Goal: Transaction & Acquisition: Purchase product/service

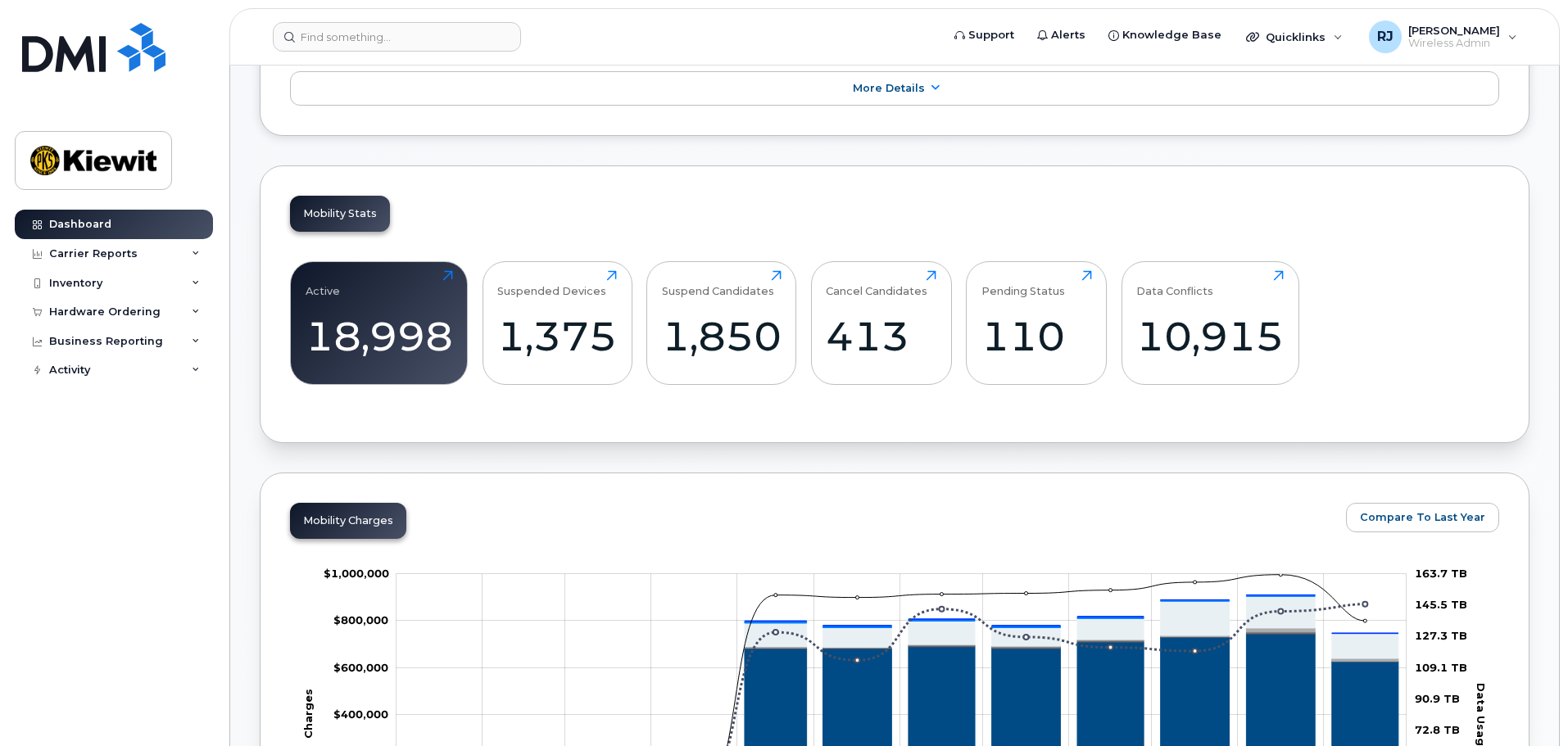
scroll to position [127, 0]
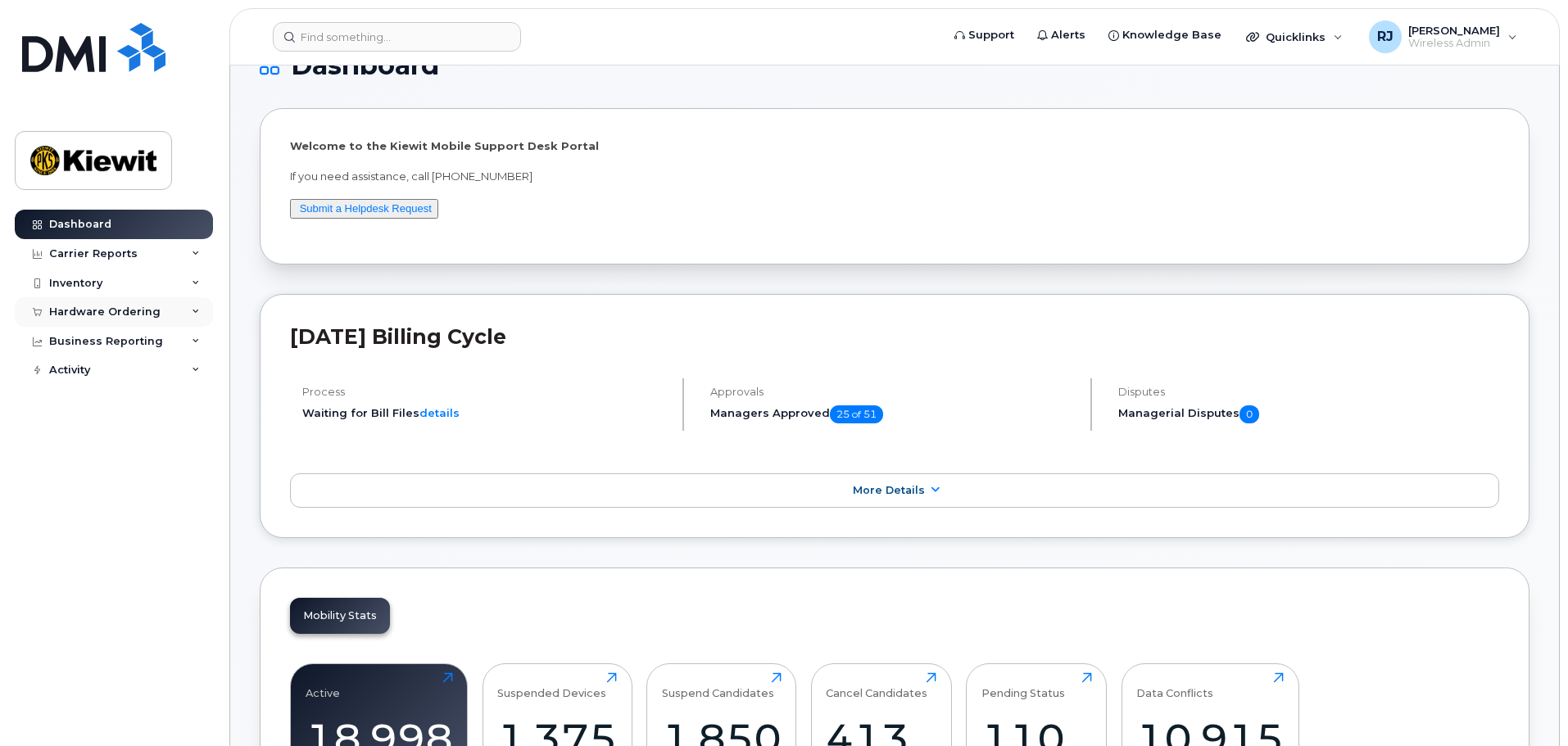
click at [107, 316] on div "Hardware Ordering" at bounding box center [104, 312] width 111 height 13
click at [79, 375] on div "Orders" at bounding box center [77, 373] width 40 height 15
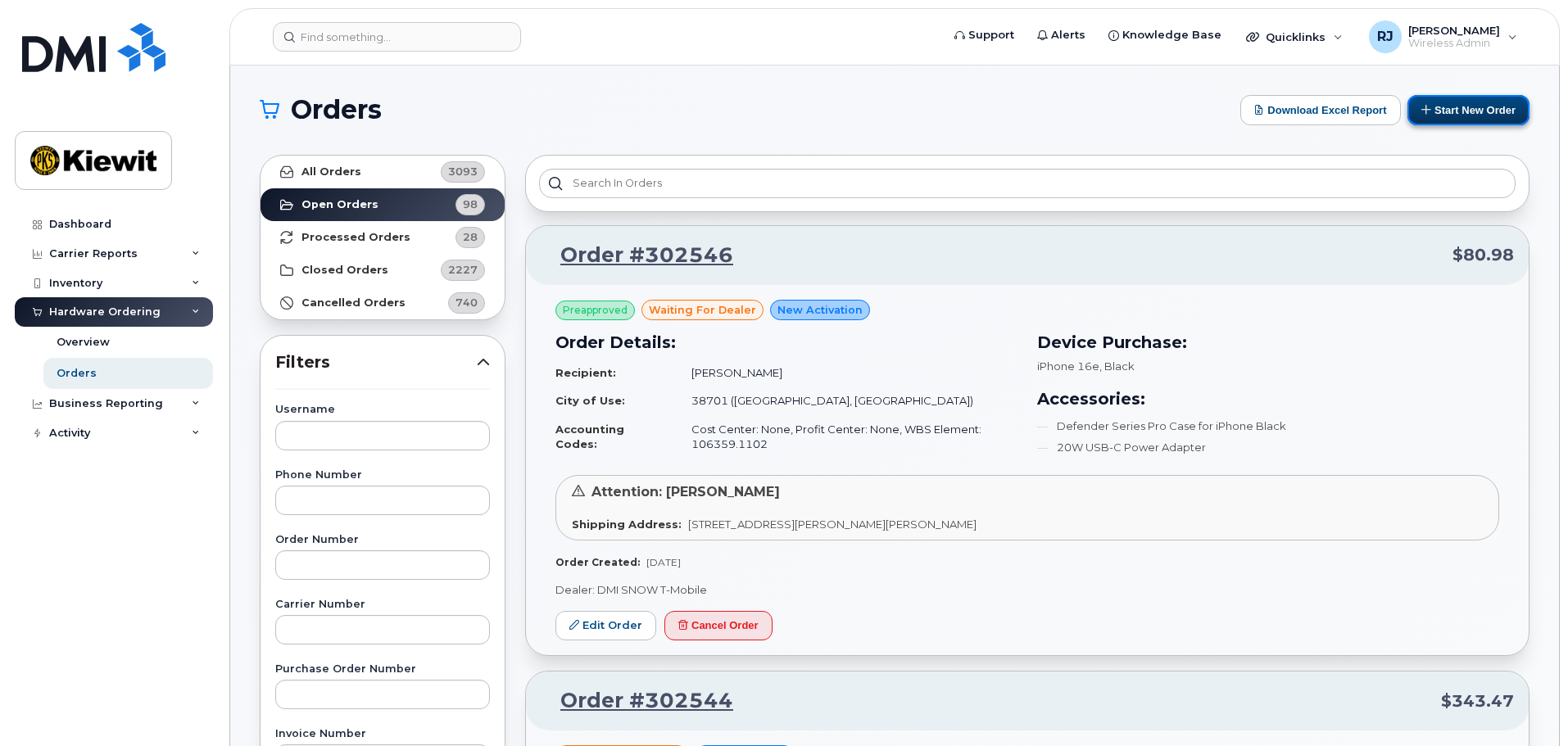
click at [1445, 110] on button "Start New Order" at bounding box center [1468, 110] width 122 height 30
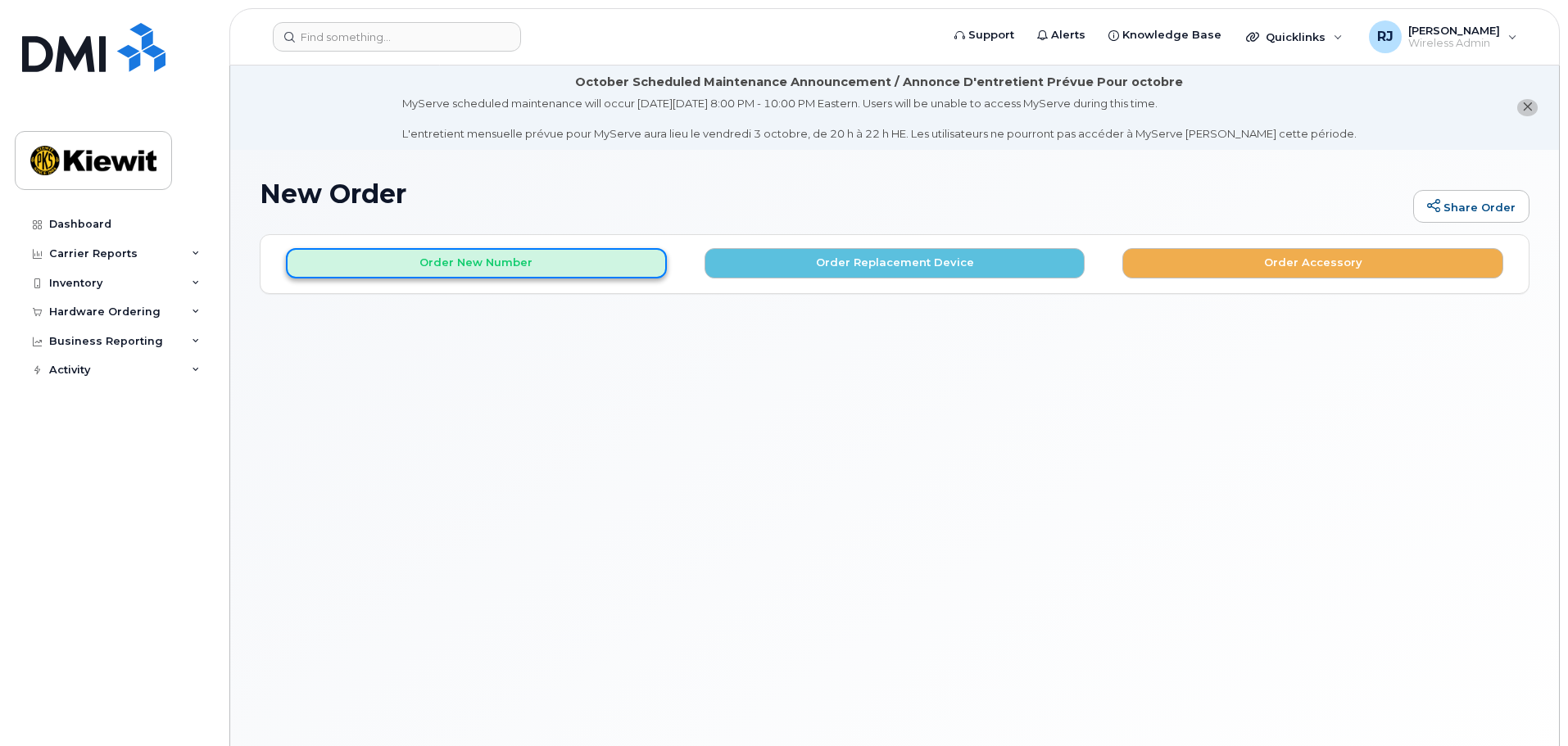
click at [487, 265] on button "Order New Number" at bounding box center [475, 263] width 380 height 30
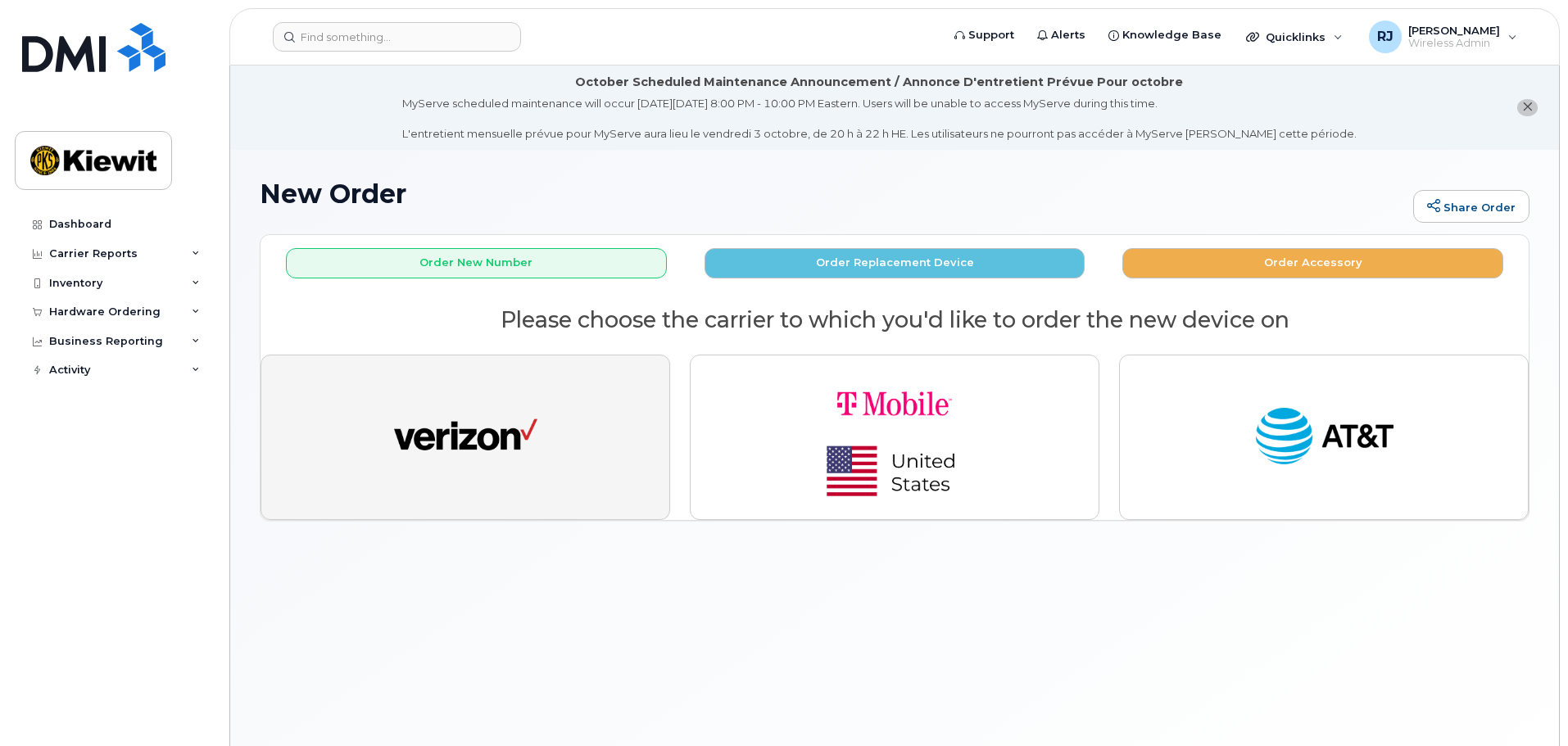
click at [515, 430] on img "button" at bounding box center [466, 437] width 144 height 74
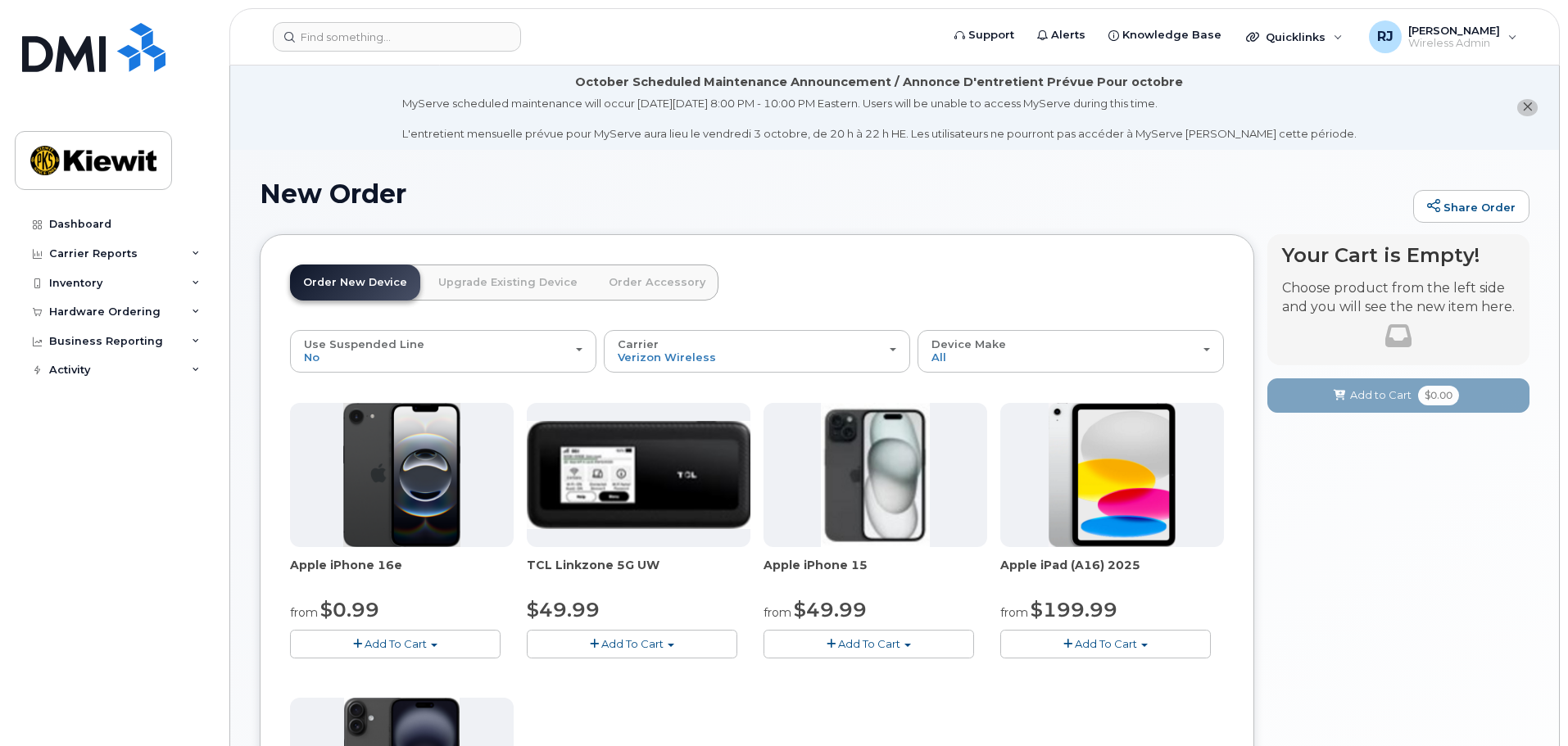
click at [410, 485] on img at bounding box center [401, 475] width 118 height 144
click at [407, 635] on button "Add To Cart" at bounding box center [395, 643] width 211 height 29
click at [419, 670] on link "$0.99 - 2 Year Activation (128GB)" at bounding box center [400, 675] width 212 height 21
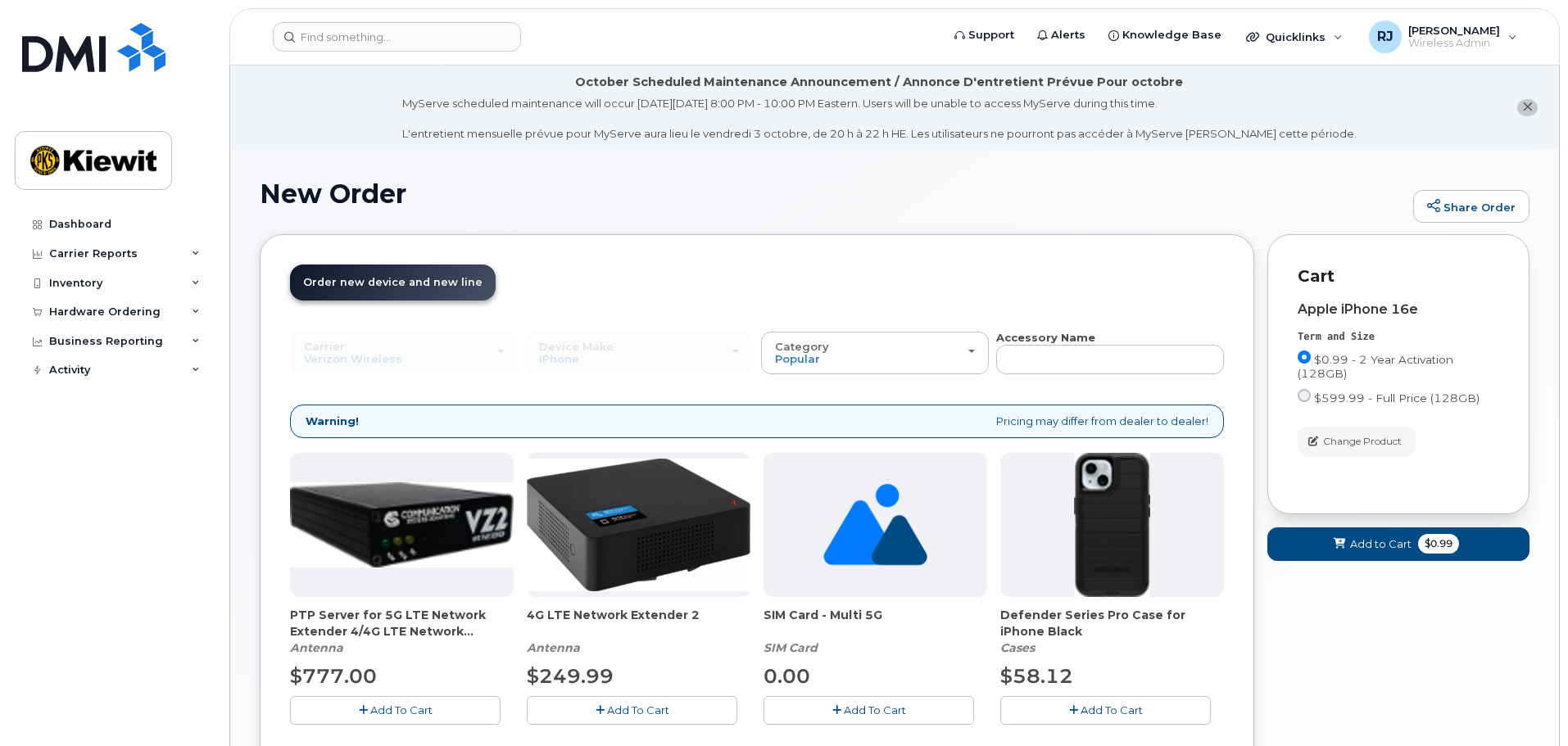
click at [1110, 713] on span "Add To Cart" at bounding box center [1111, 709] width 62 height 13
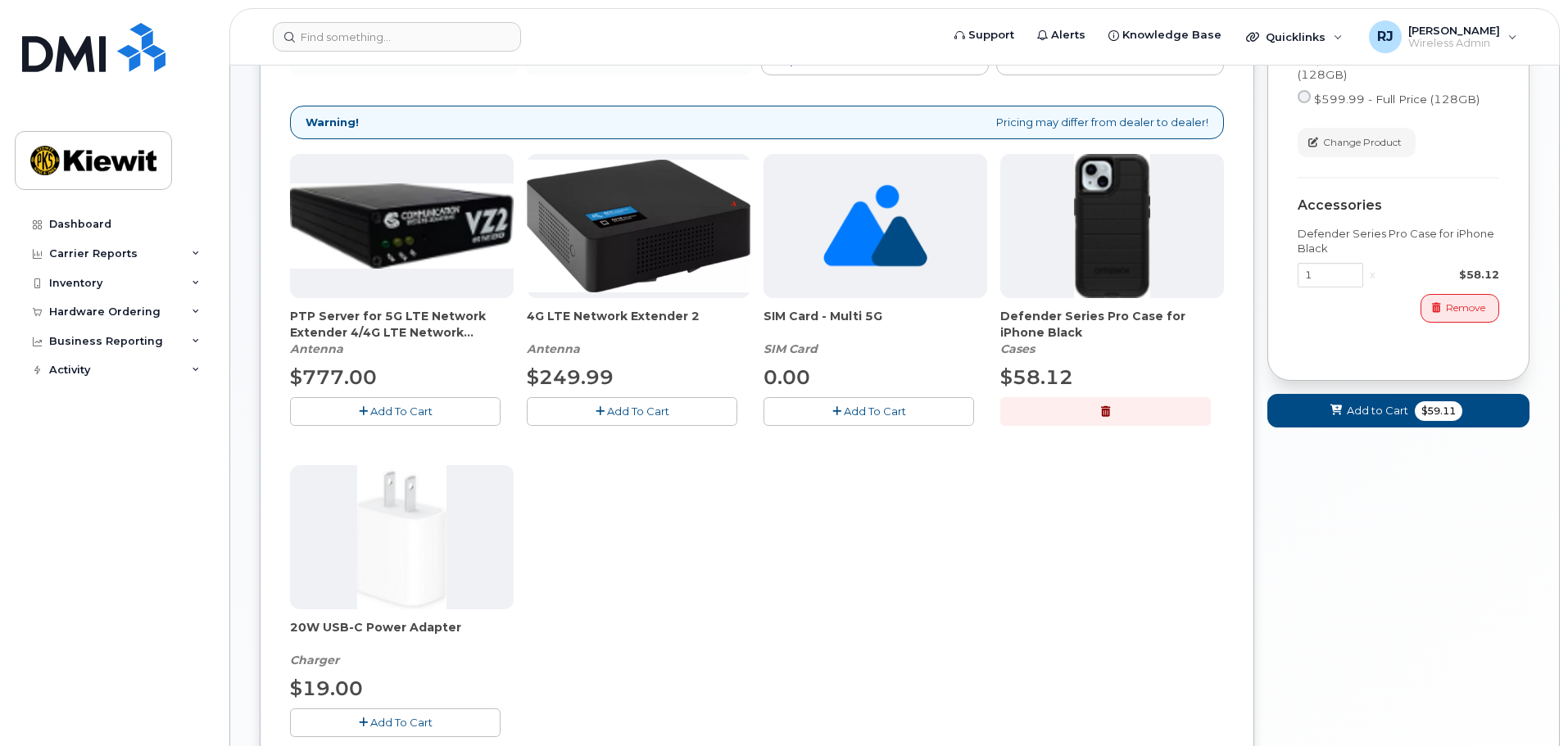
scroll to position [327, 0]
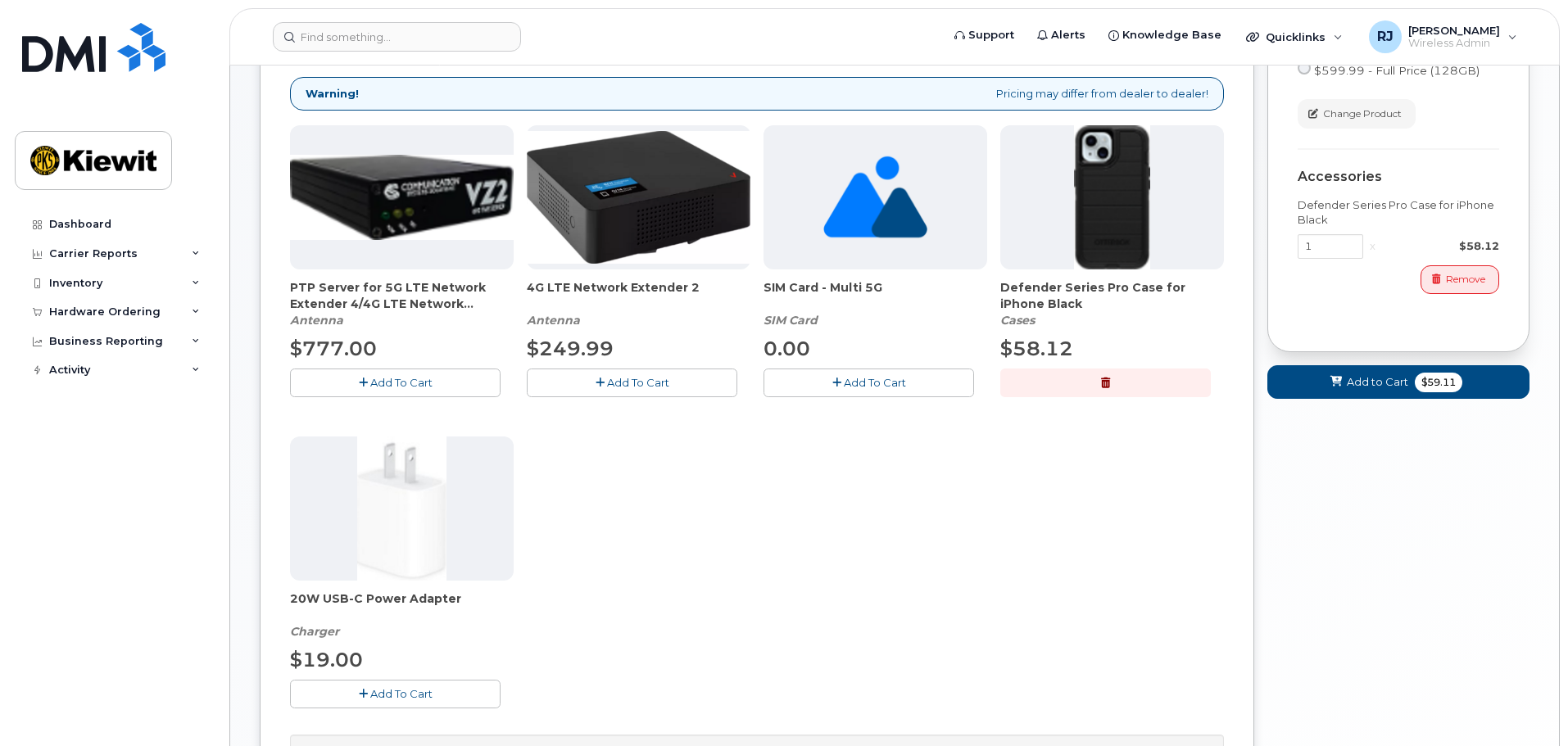
click at [388, 693] on span "Add To Cart" at bounding box center [400, 693] width 62 height 13
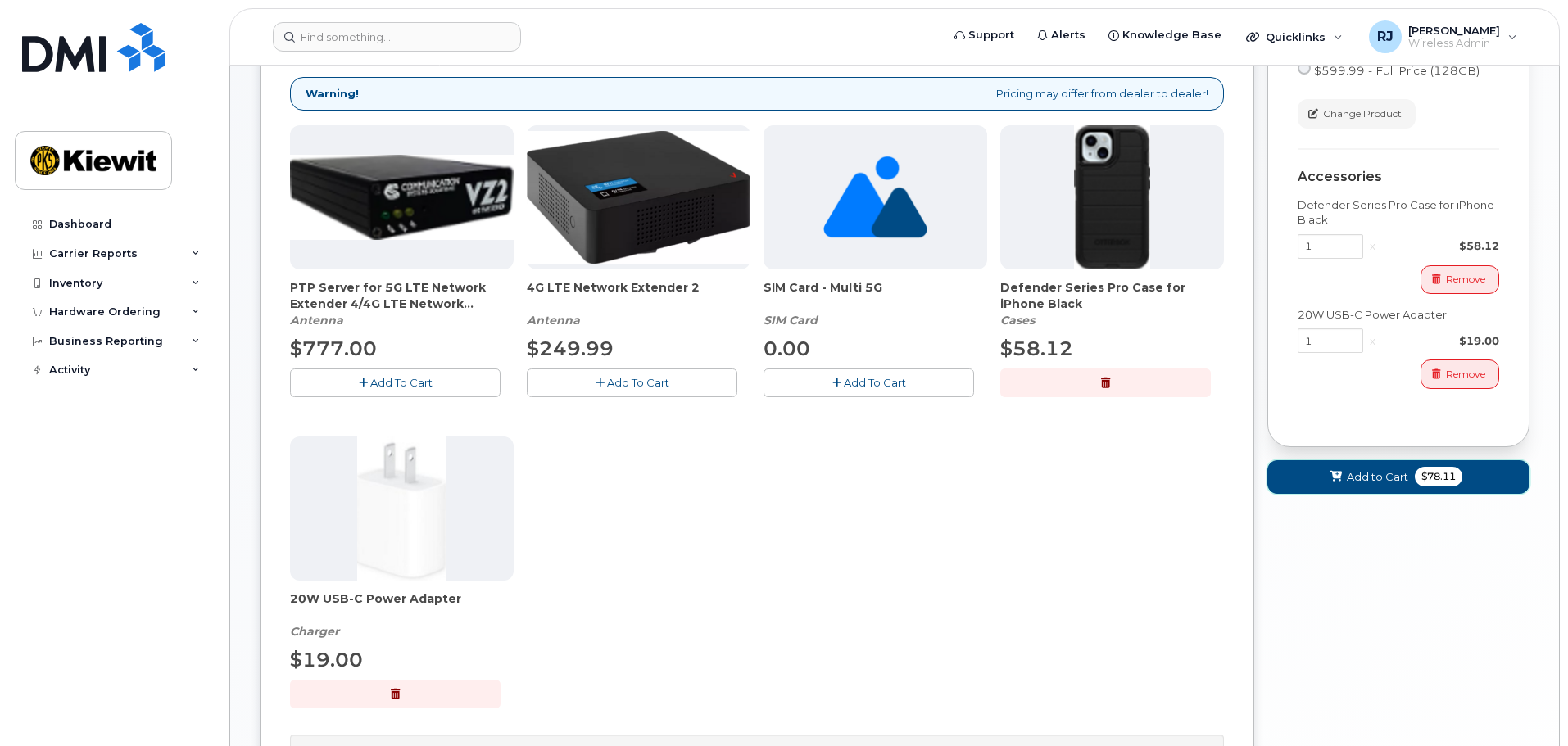
click at [1381, 481] on span "Add to Cart" at bounding box center [1377, 477] width 62 height 16
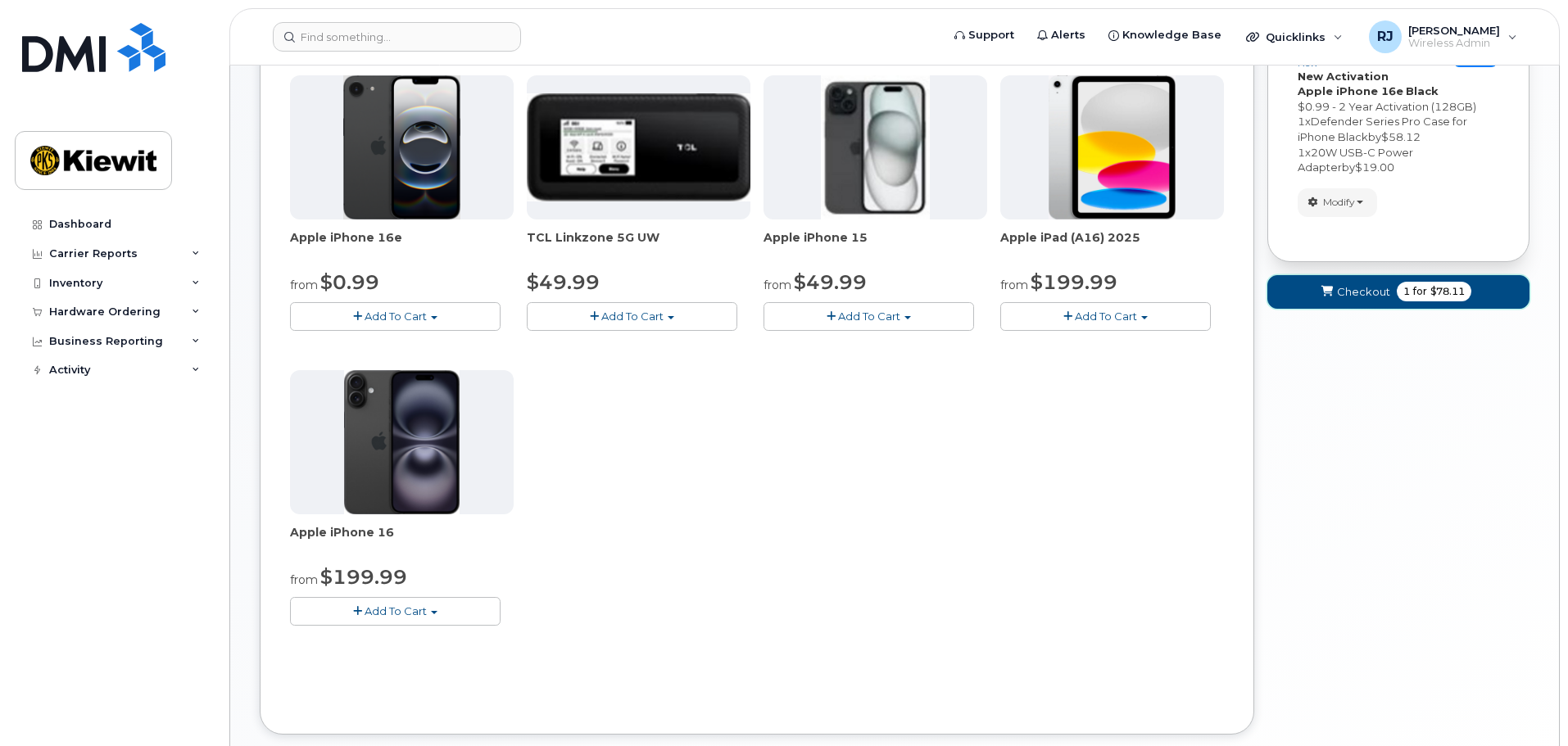
click at [1364, 291] on span "Checkout" at bounding box center [1363, 292] width 53 height 16
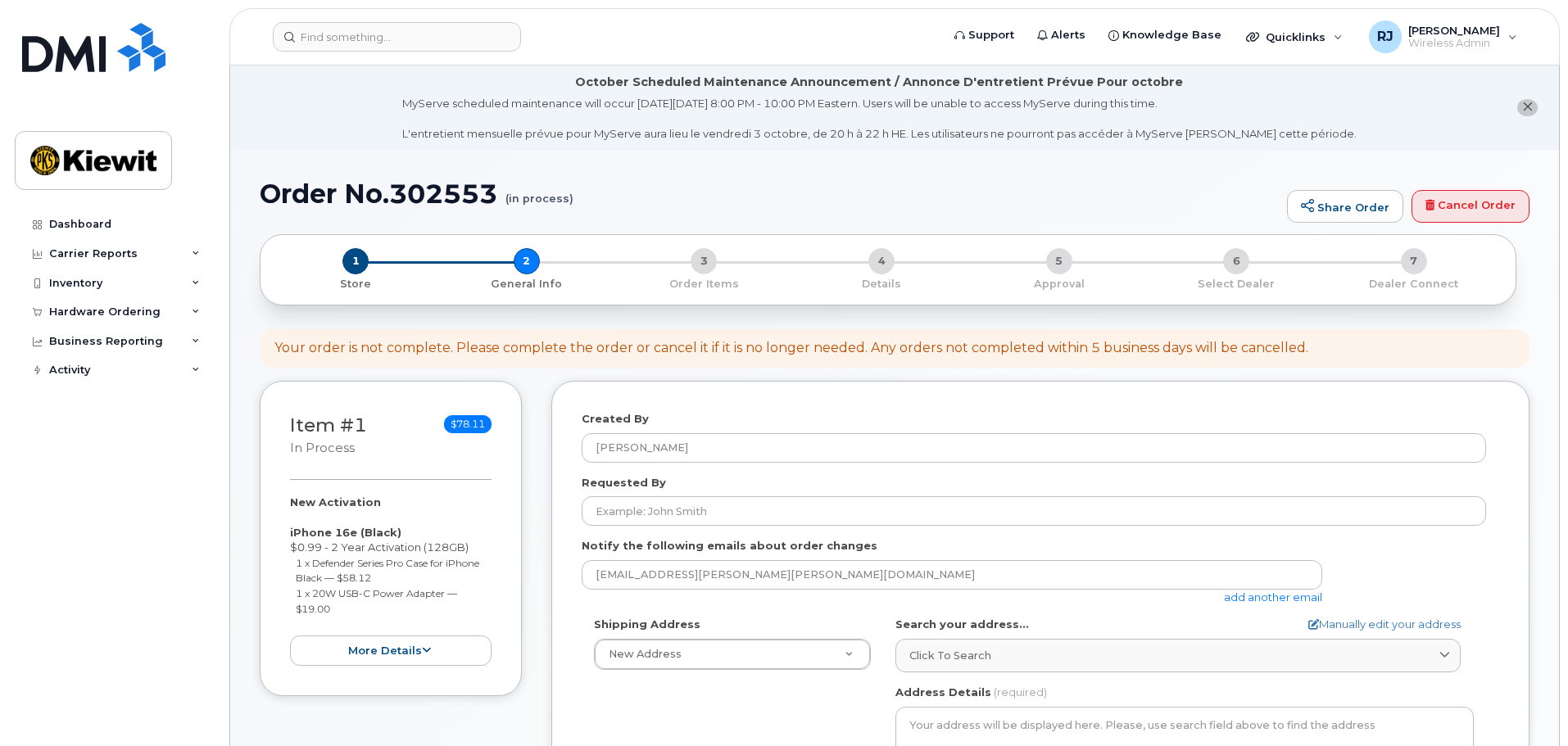
select select
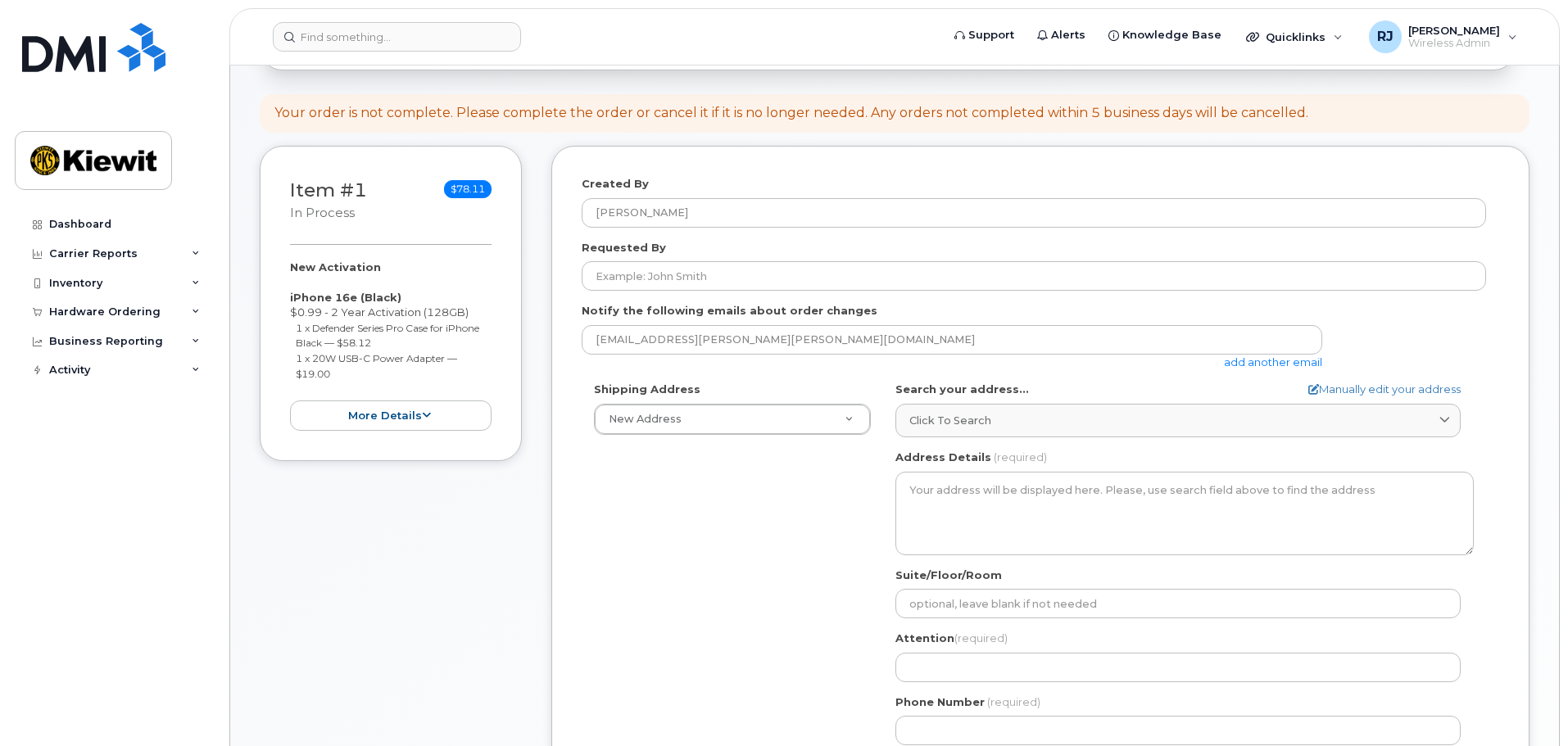
scroll to position [245, 0]
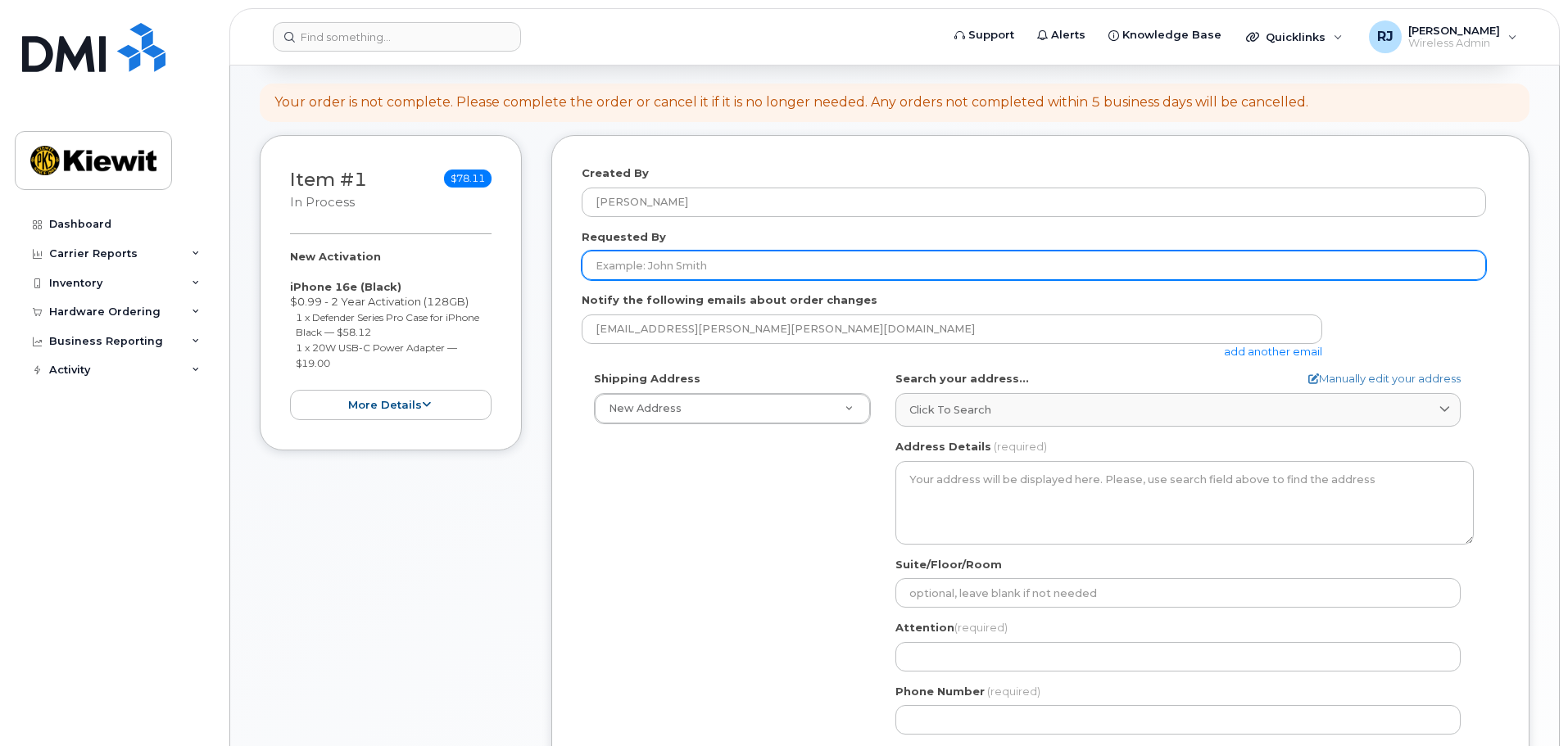
click at [730, 272] on input "Requested By" at bounding box center [1033, 265] width 905 height 30
click at [690, 265] on input "[PERSON_NAME]" at bounding box center [1033, 265] width 905 height 30
type input "[PERSON_NAME]"
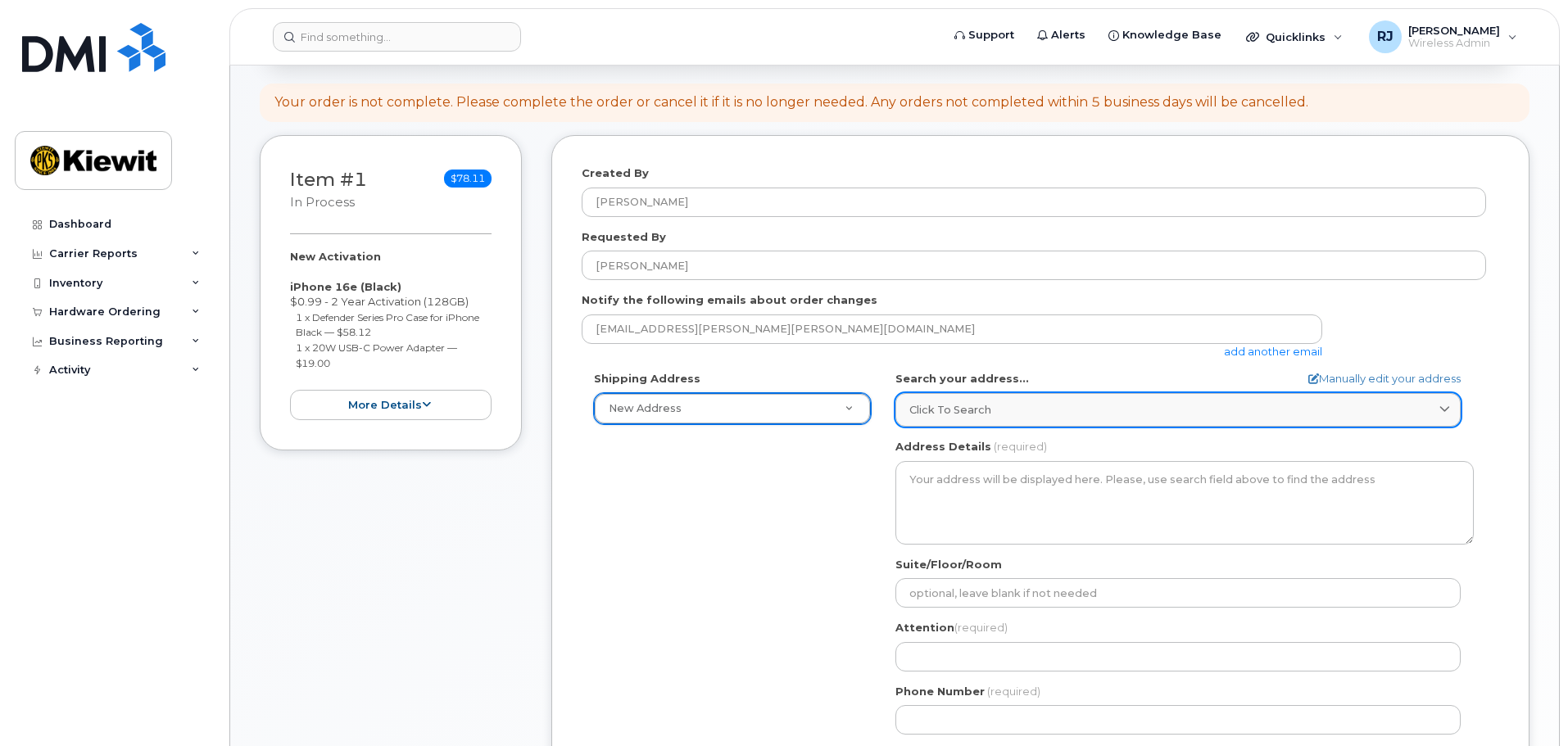
click at [966, 409] on span "Click to search" at bounding box center [950, 410] width 82 height 16
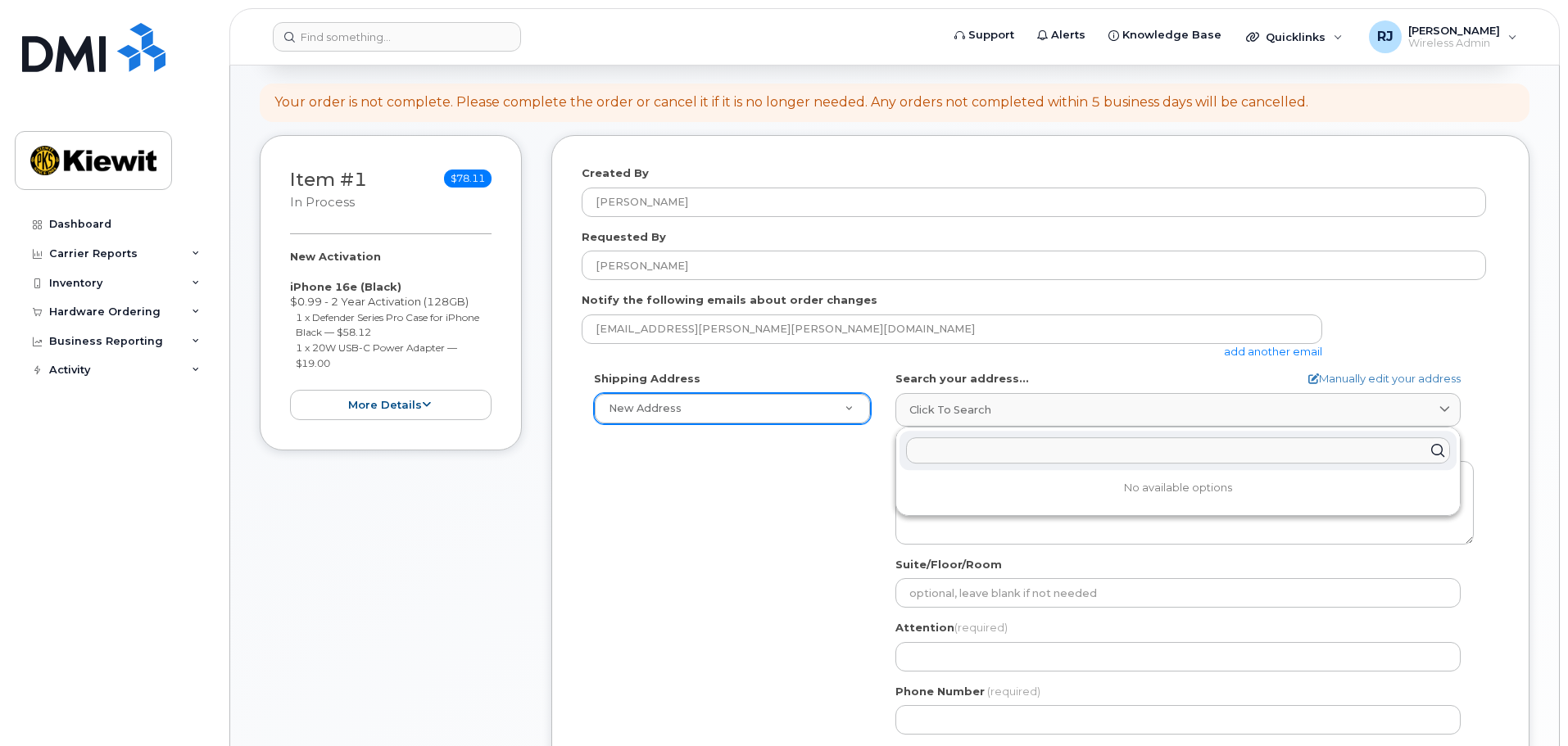
paste input "6753 E 47th AVE"
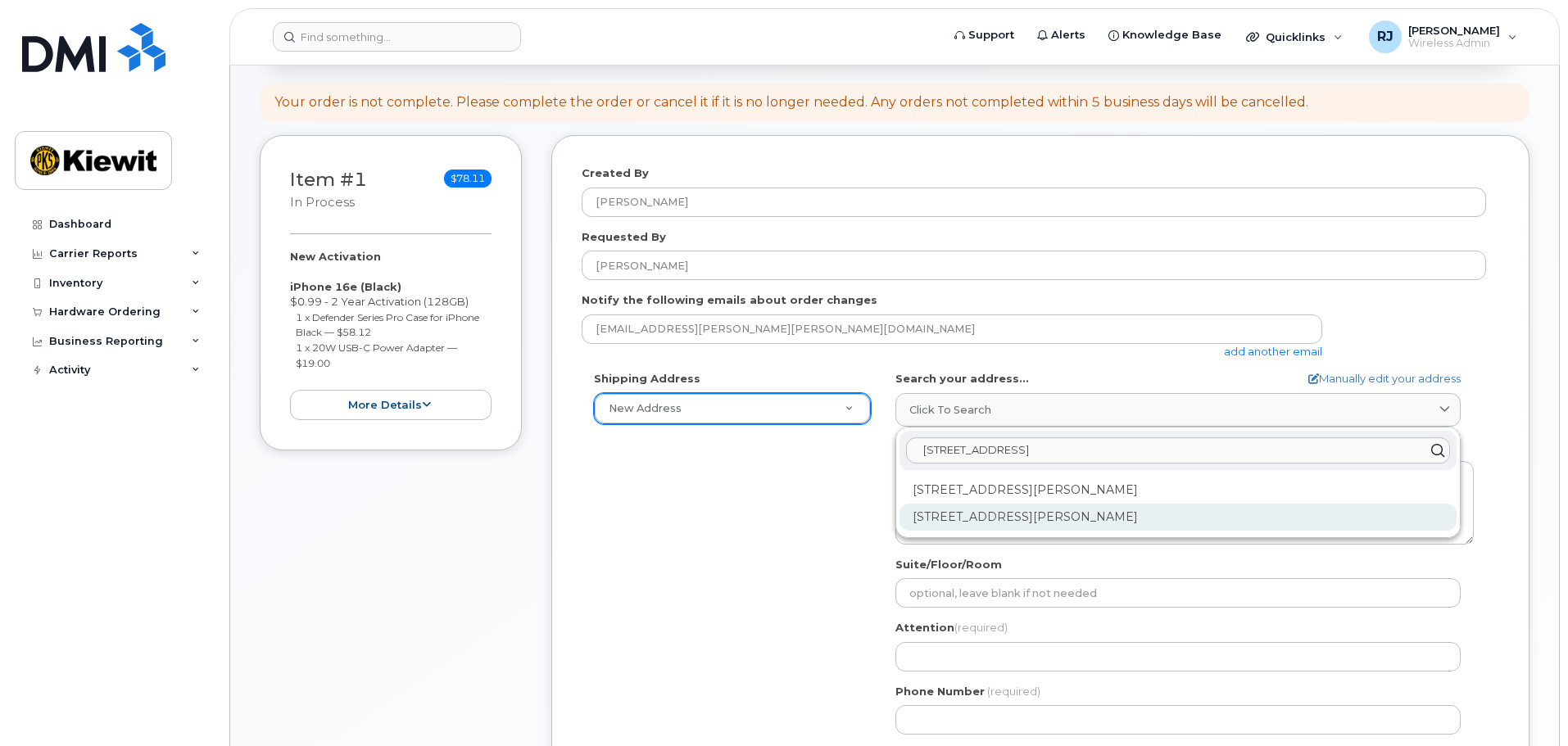
type input "6753 E 47th AVE"
click at [1138, 515] on div "6753 E 47th Avenue Dr Denver CO 80216-3461" at bounding box center [1178, 517] width 557 height 27
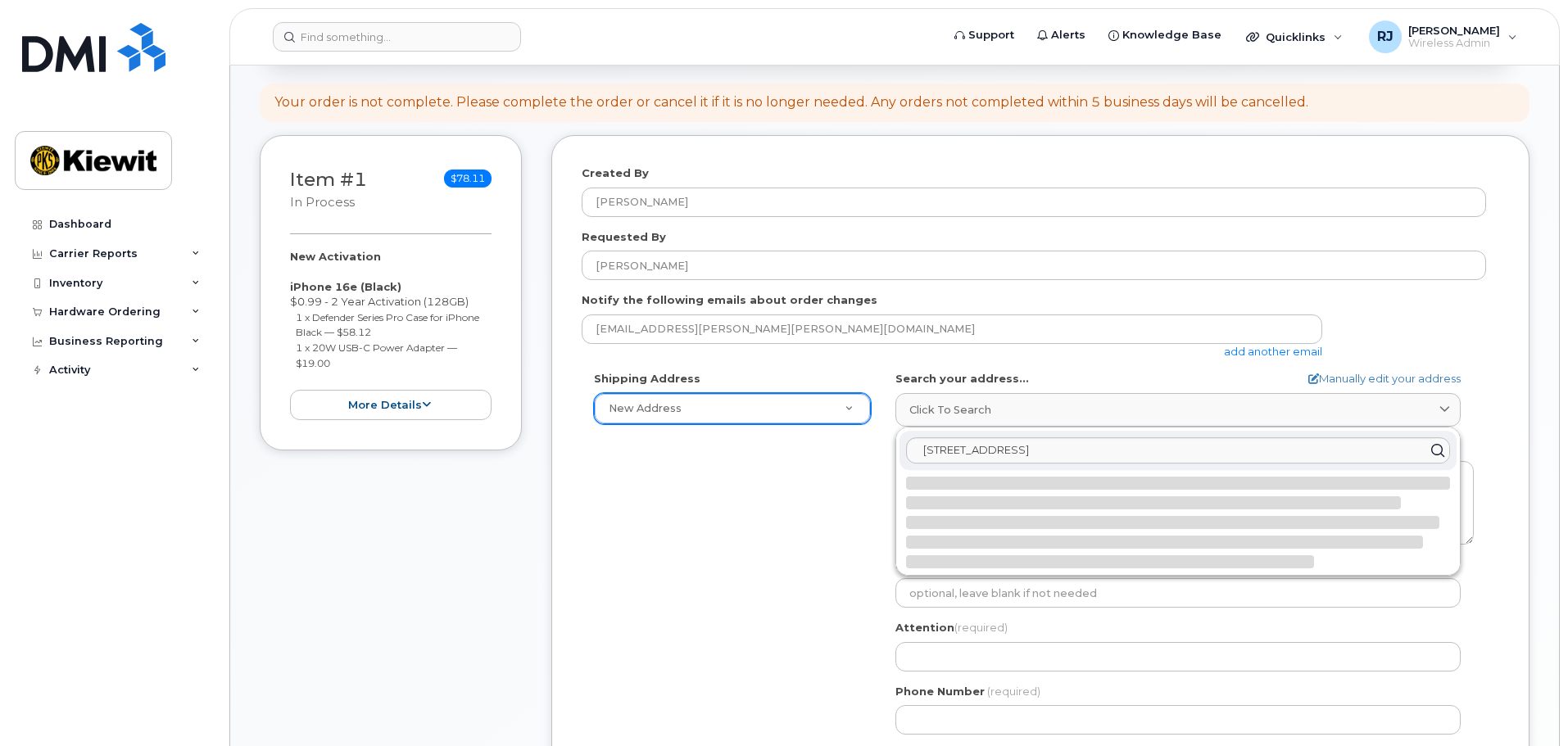
select select
type textarea "6753 E 47th Avenue Dr DENVER CO 80216-3461 UNITED STATES"
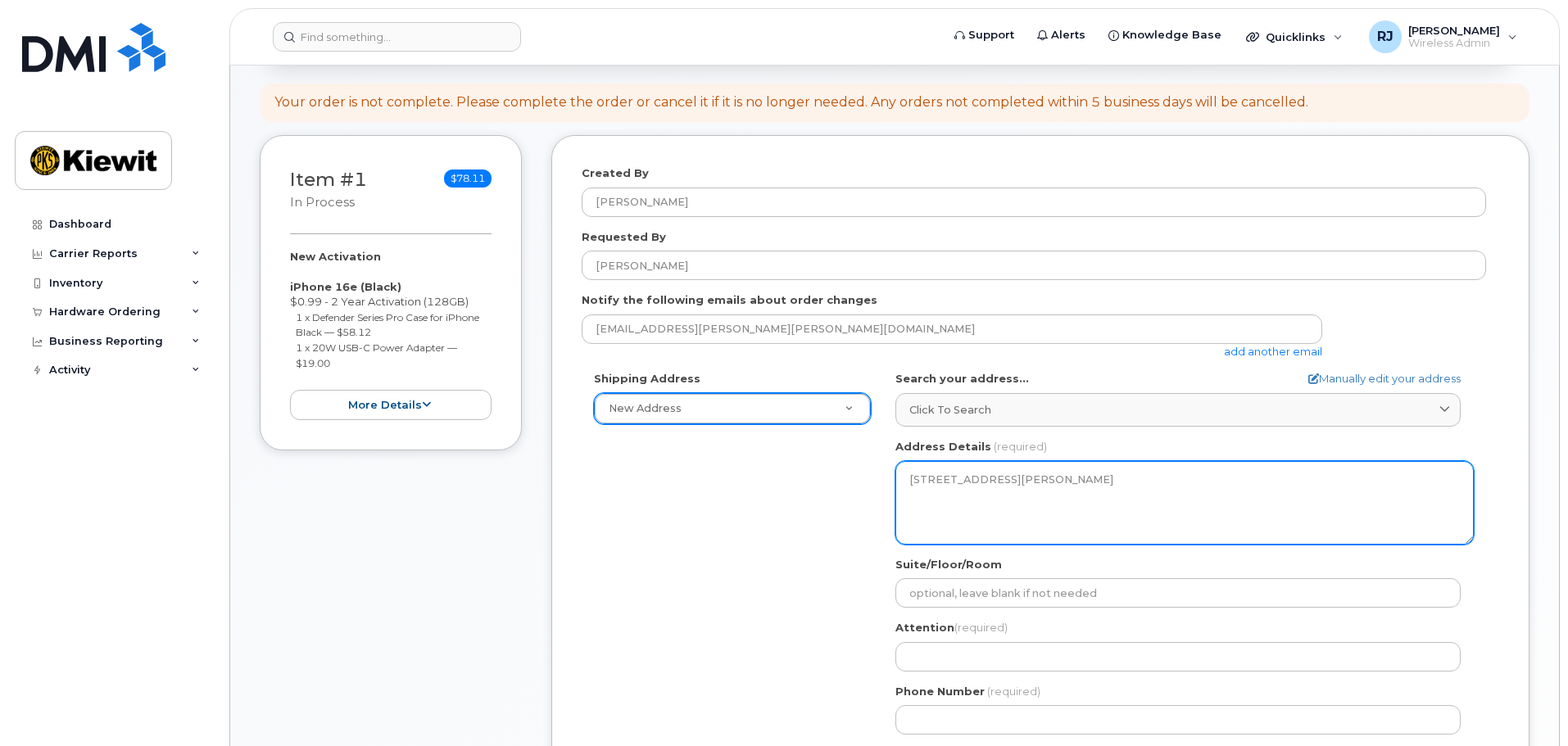
click at [1043, 481] on textarea "6753 E 47th Avenue Dr DENVER CO 80216-3461 UNITED STATES" at bounding box center [1184, 503] width 578 height 84
click at [1040, 478] on textarea "6753 E 47th Avenue Dr DENVER CO 80216-3461 UNITED STATES" at bounding box center [1184, 503] width 578 height 84
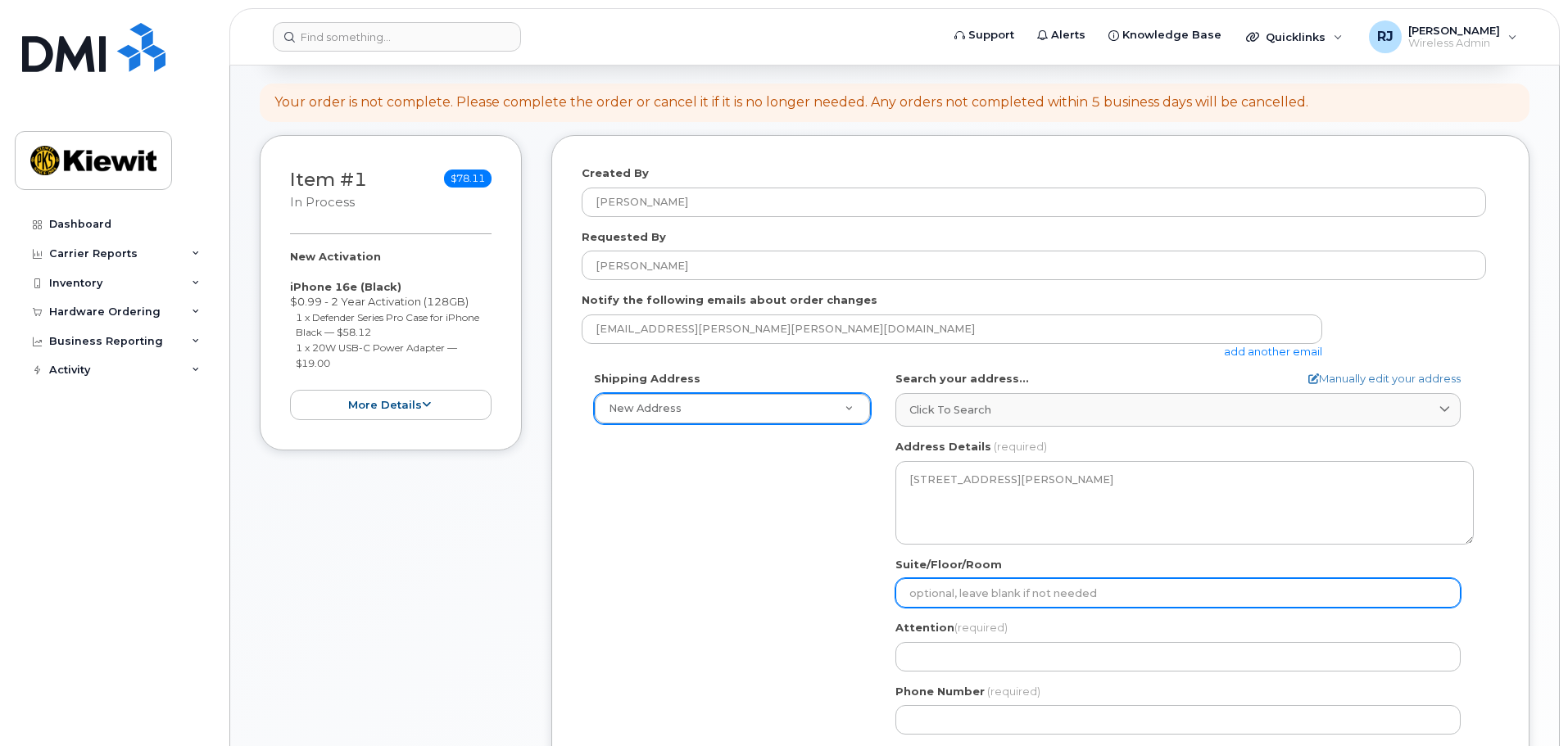
click at [980, 599] on input "Suite/Floor/Room" at bounding box center [1177, 593] width 565 height 30
select select
type input "S"
select select
type input "ST"
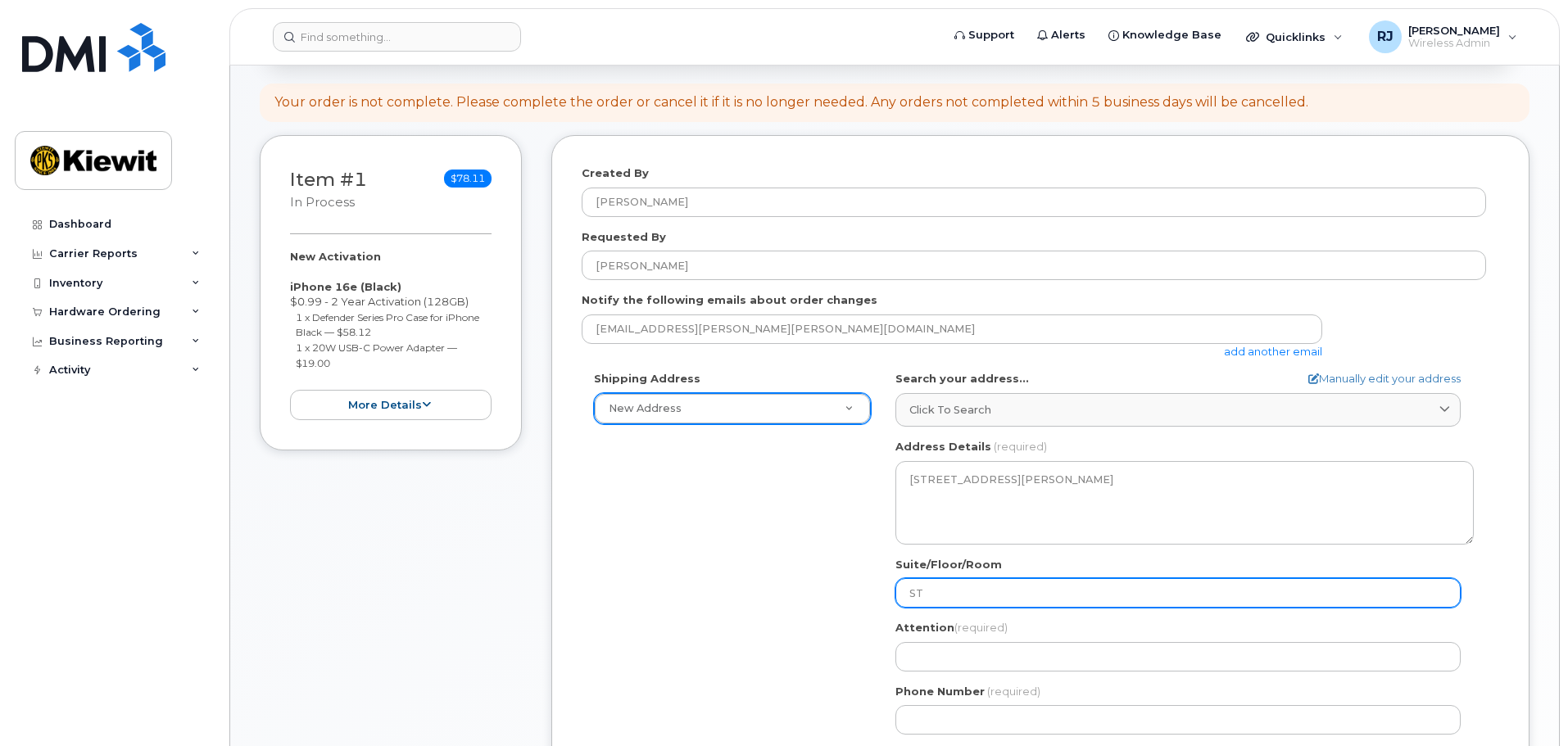
select select
type input "STE"
select select
type input "STE F"
select select
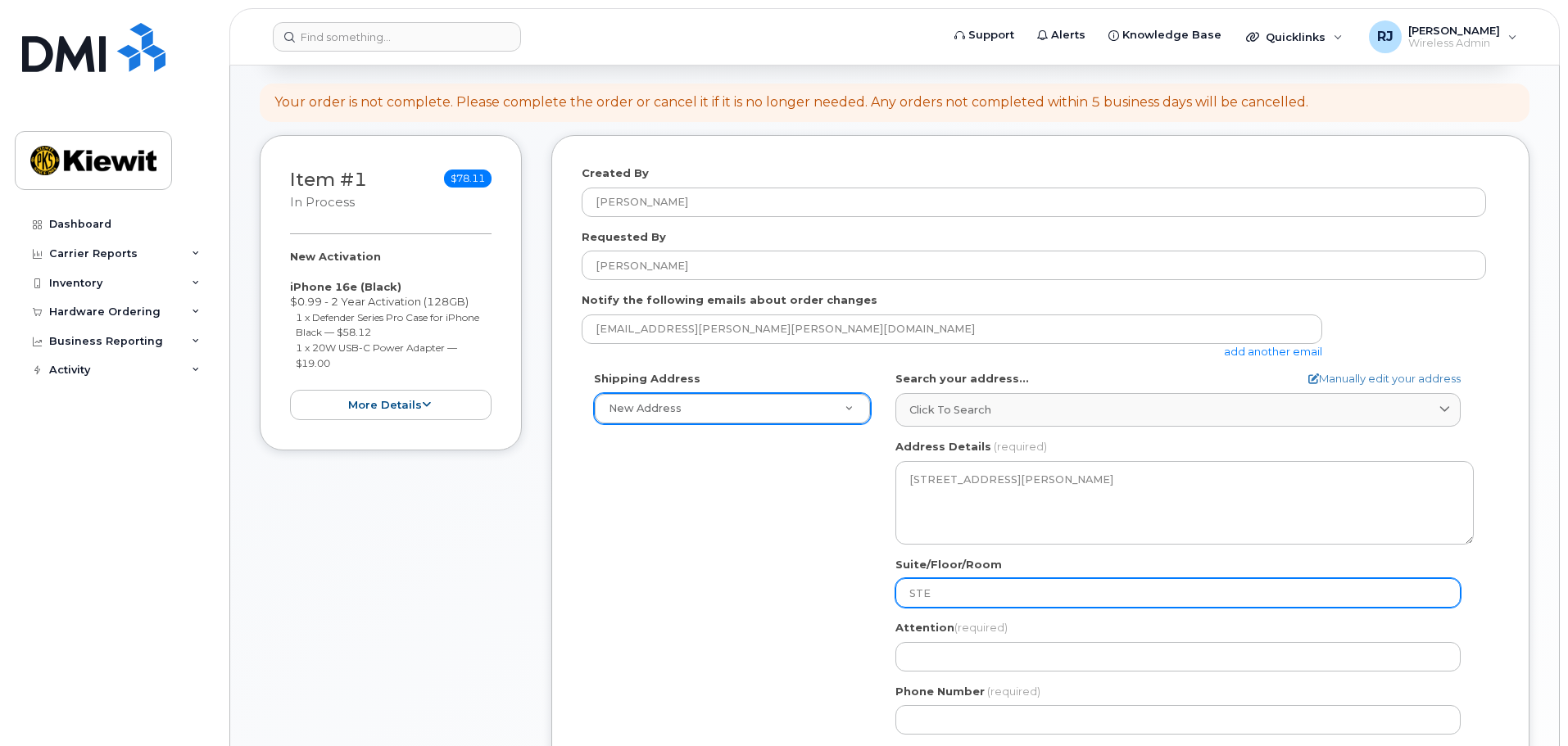
type input "STE"
select select
type input "ST"
select select
type input "S"
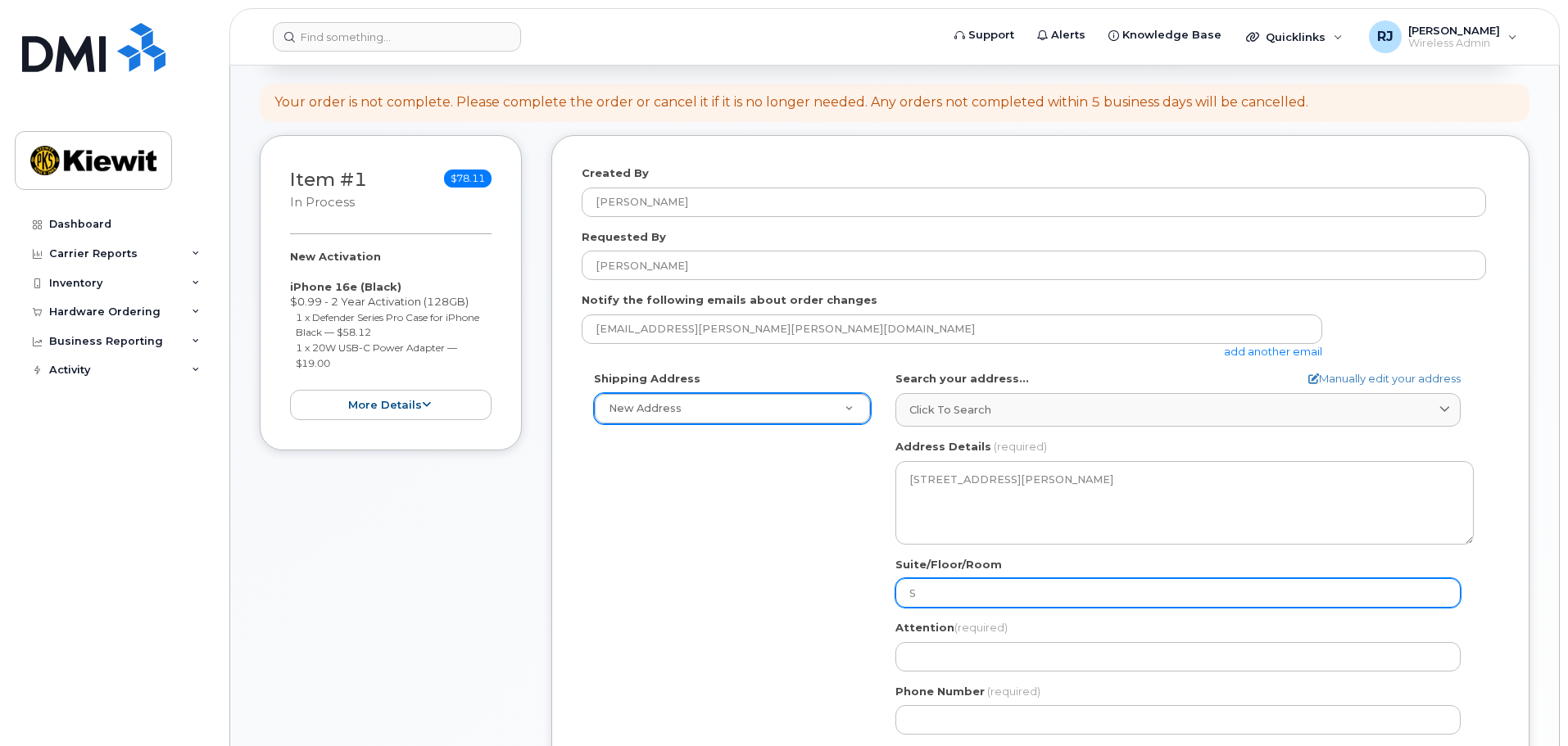
select select
type input "Su"
select select
type input "Sui"
select select
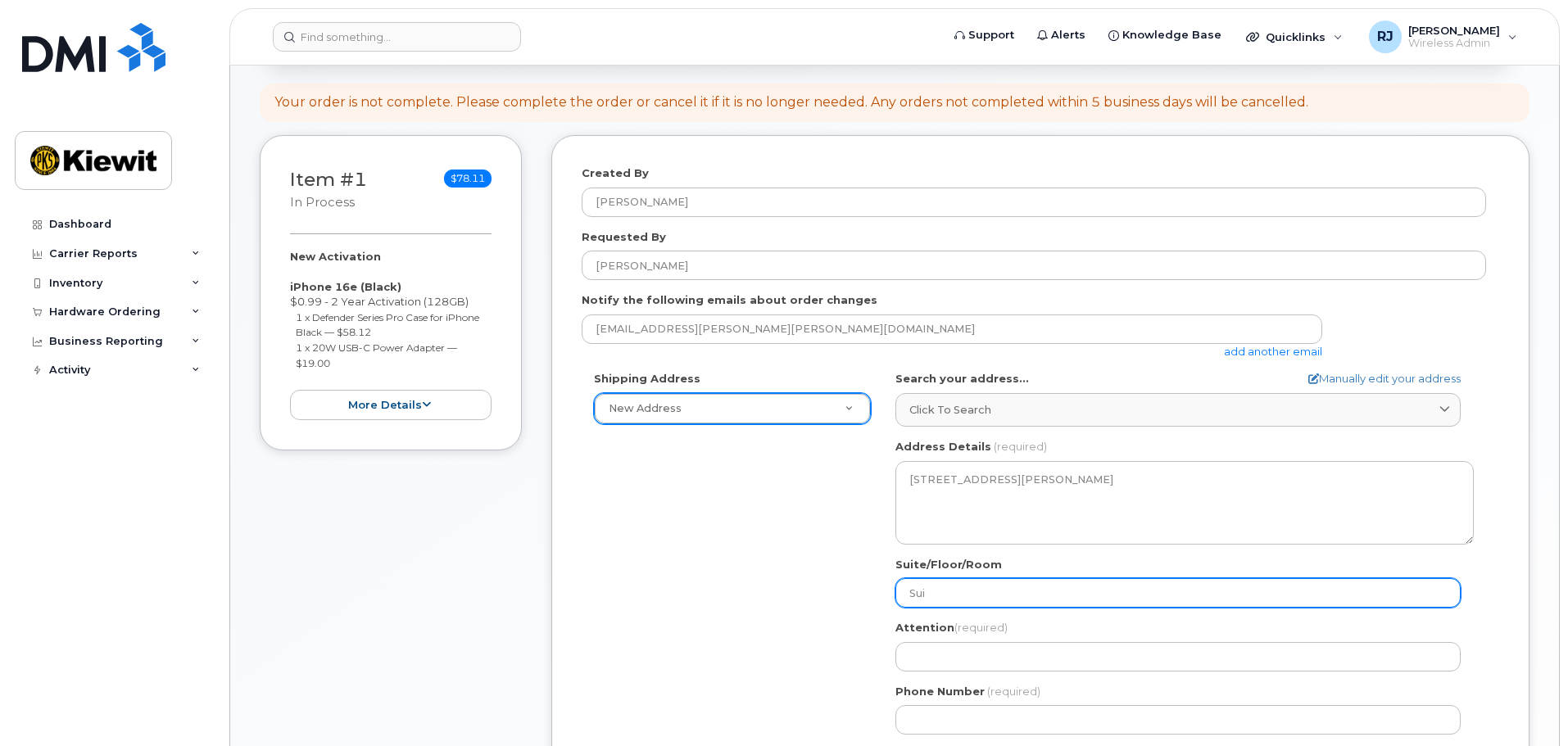
type input "Suit"
select select
type input "Suite"
select select
type input "Suite F"
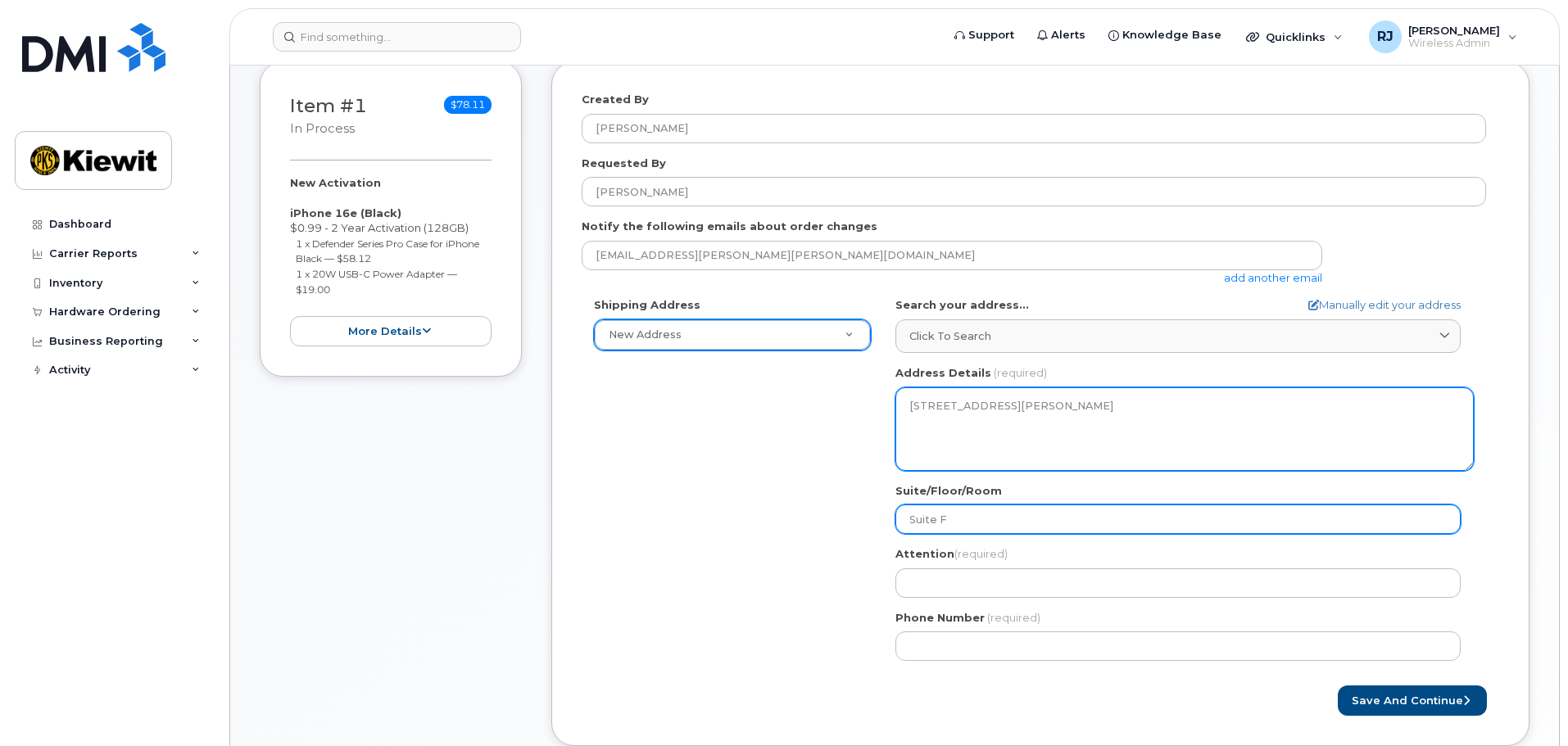
scroll to position [409, 0]
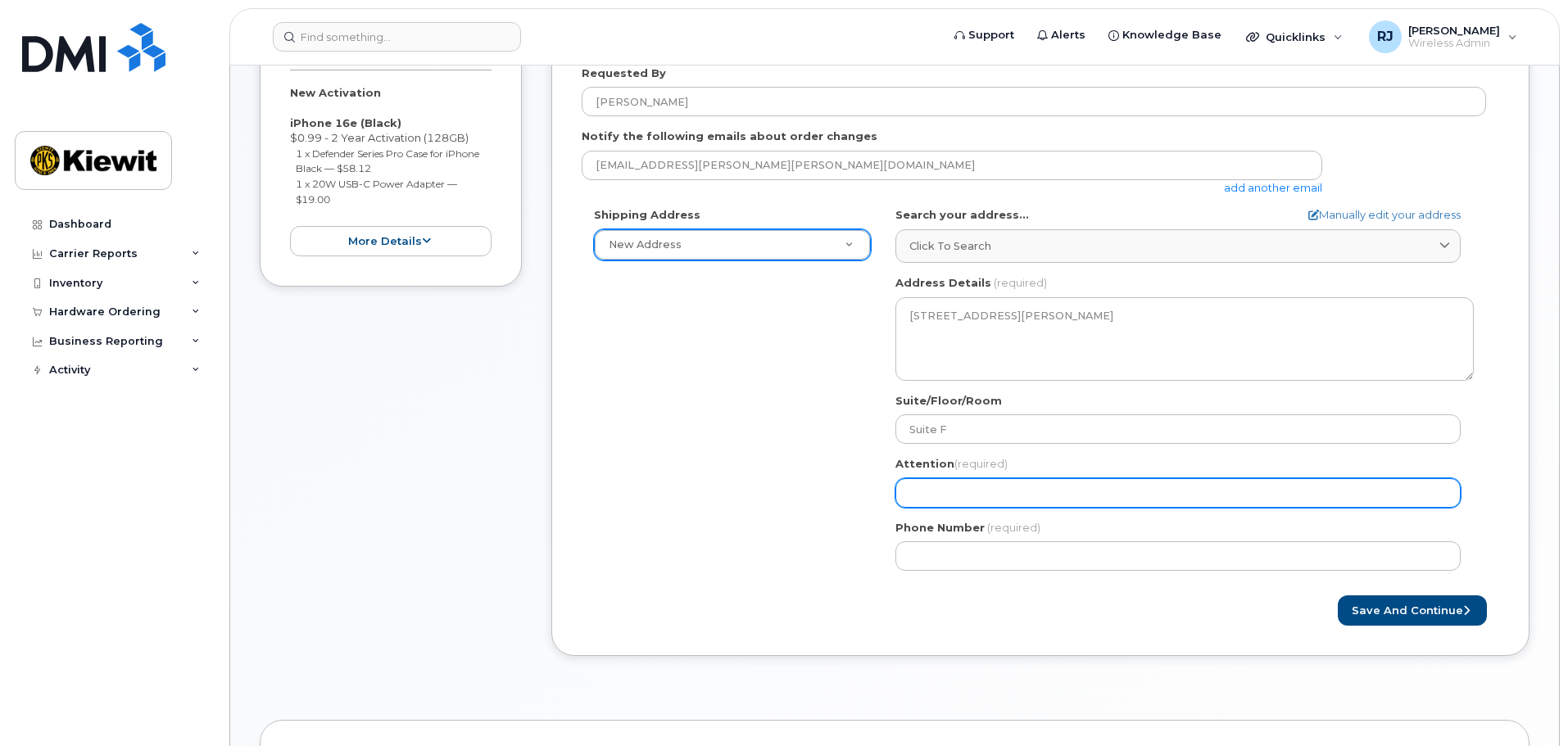
click at [966, 488] on input "Attention (required)" at bounding box center [1177, 493] width 565 height 30
click at [919, 482] on input "Attention (required)" at bounding box center [1177, 493] width 565 height 30
paste input "[PERSON_NAME]"
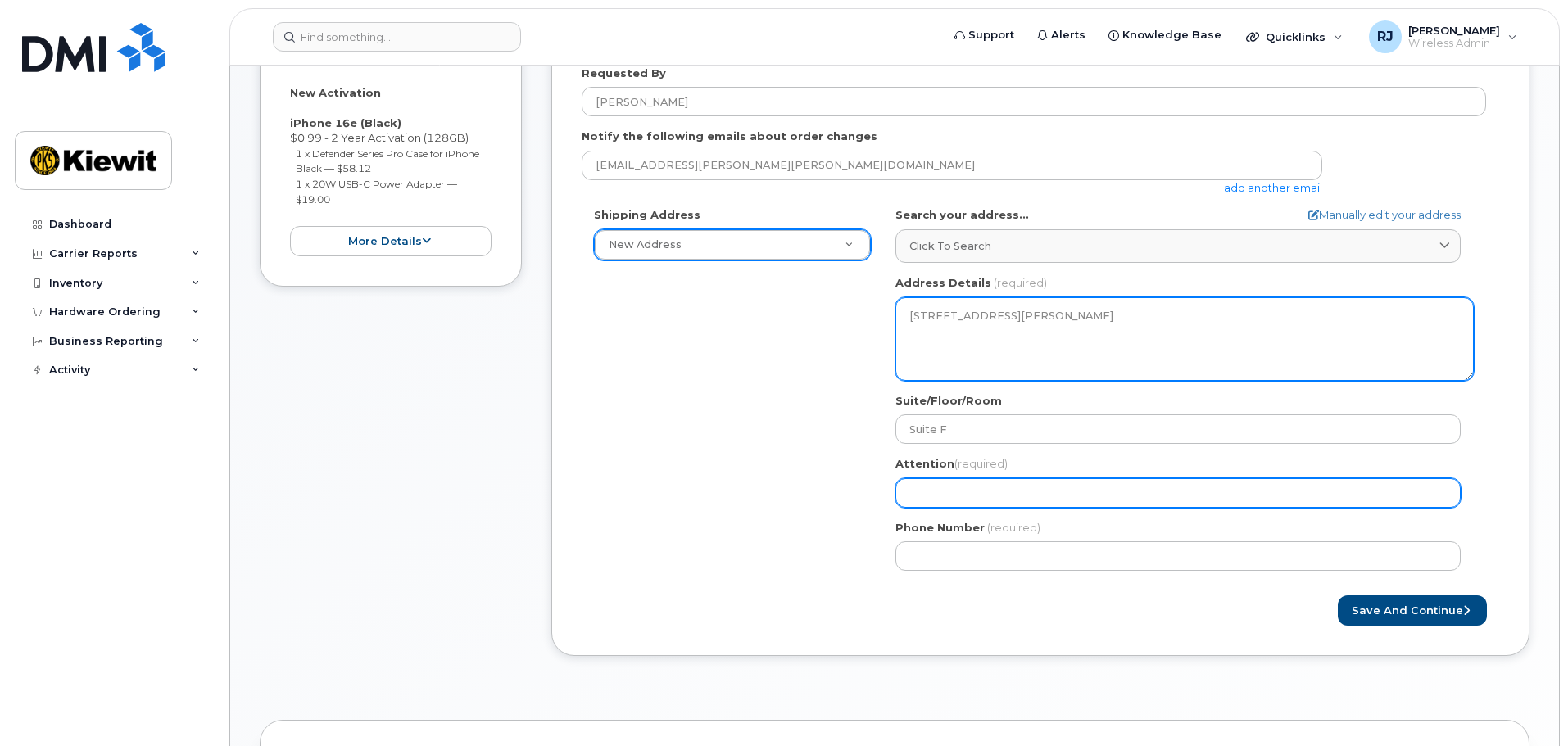
select select
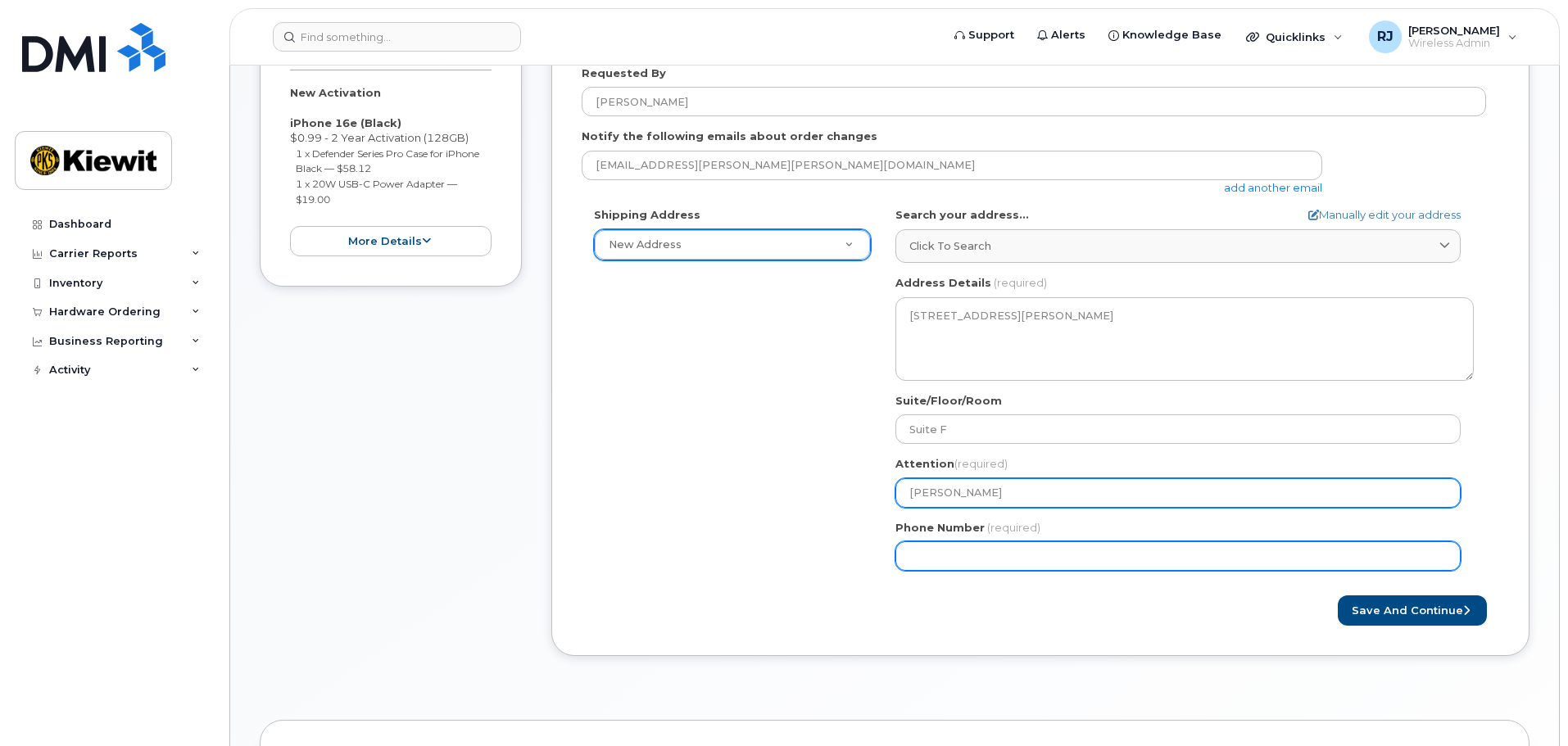
type input "[PERSON_NAME]"
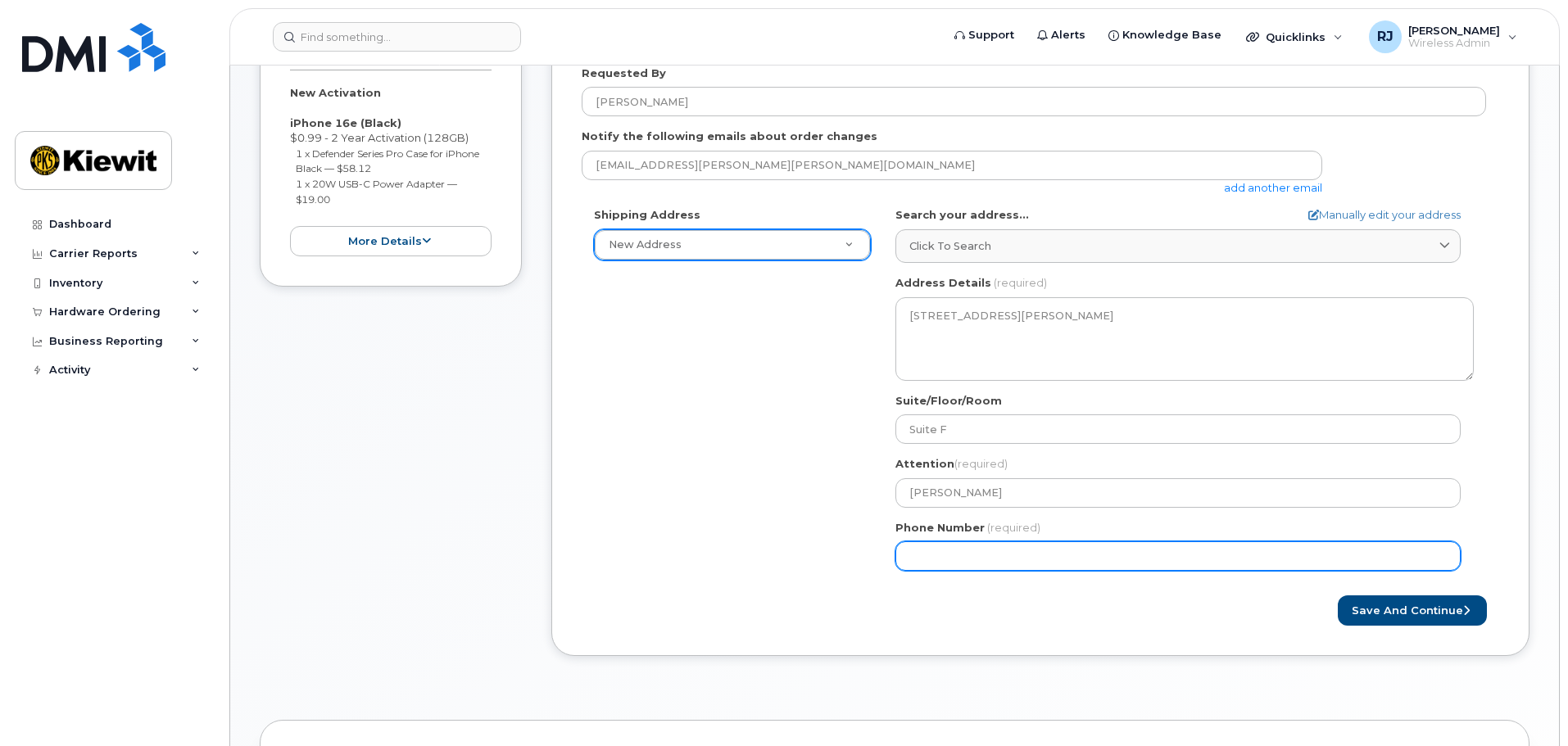
click at [988, 561] on input "Phone Number" at bounding box center [1177, 556] width 565 height 30
type input "602989969"
select select
type input "6029899693"
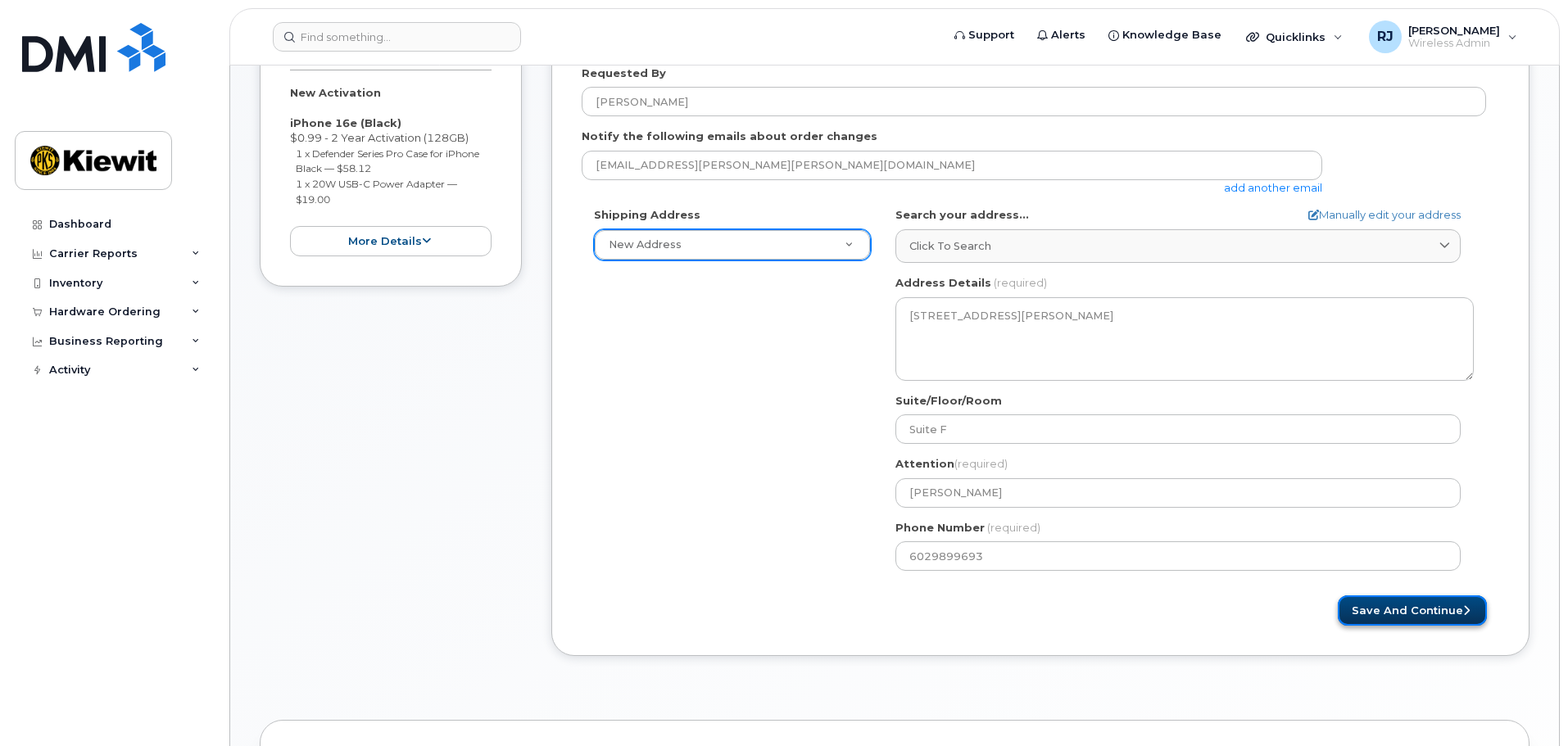
click at [1422, 611] on button "Save and Continue" at bounding box center [1411, 610] width 149 height 30
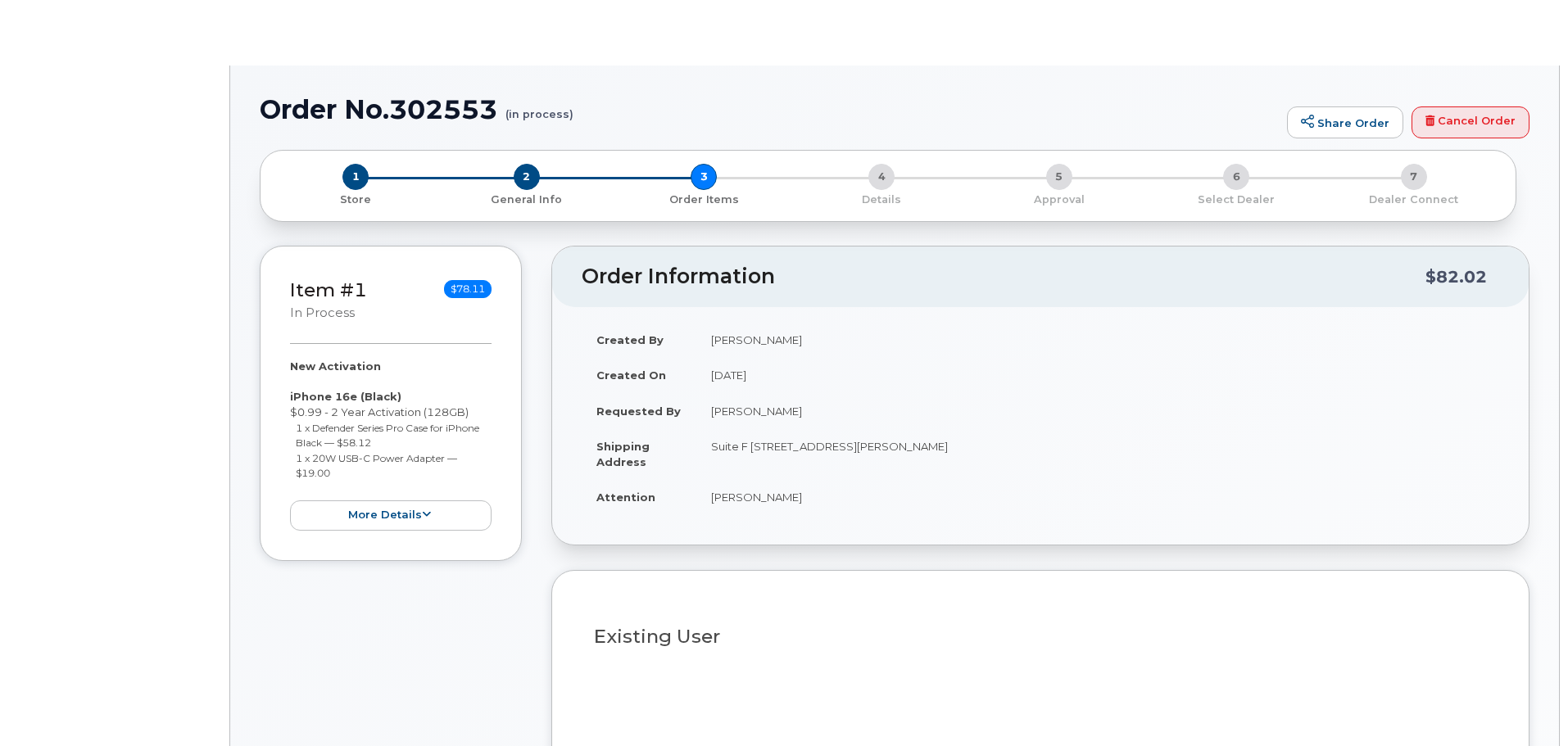
radio input "true"
select select
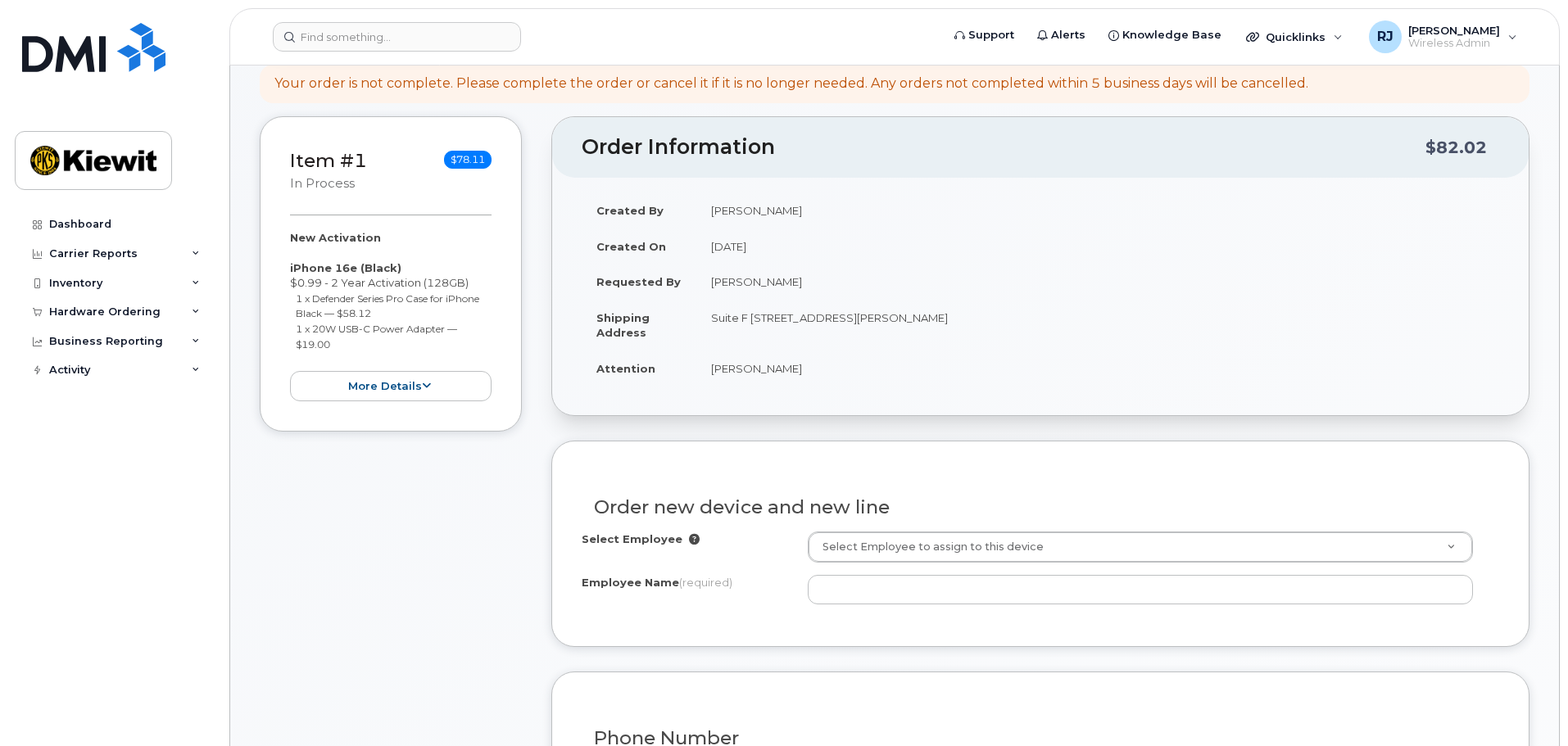
scroll to position [409, 0]
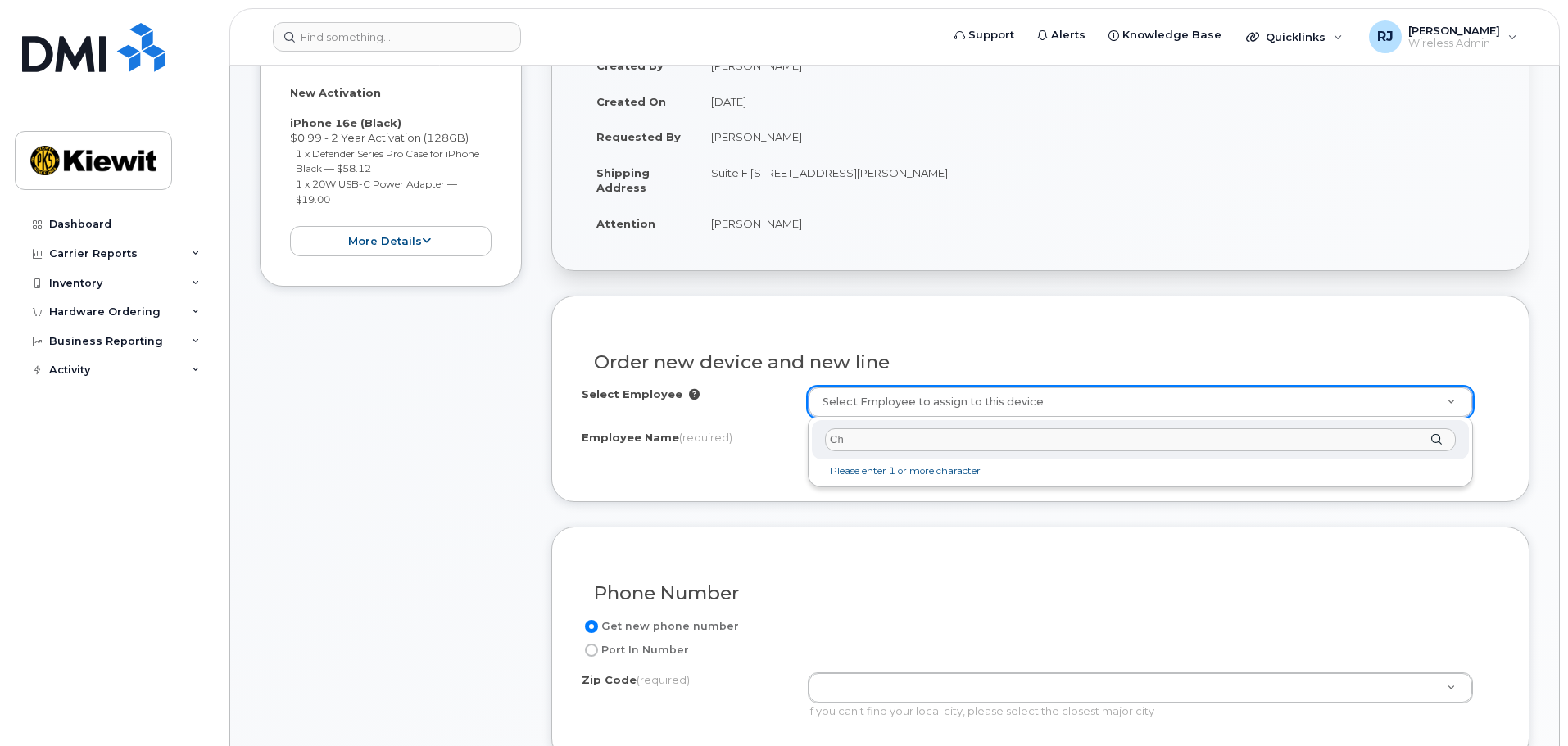
type input "C"
type input "Onesky"
drag, startPoint x: 906, startPoint y: 442, endPoint x: 717, endPoint y: 438, distance: 189.0
paste input "587019"
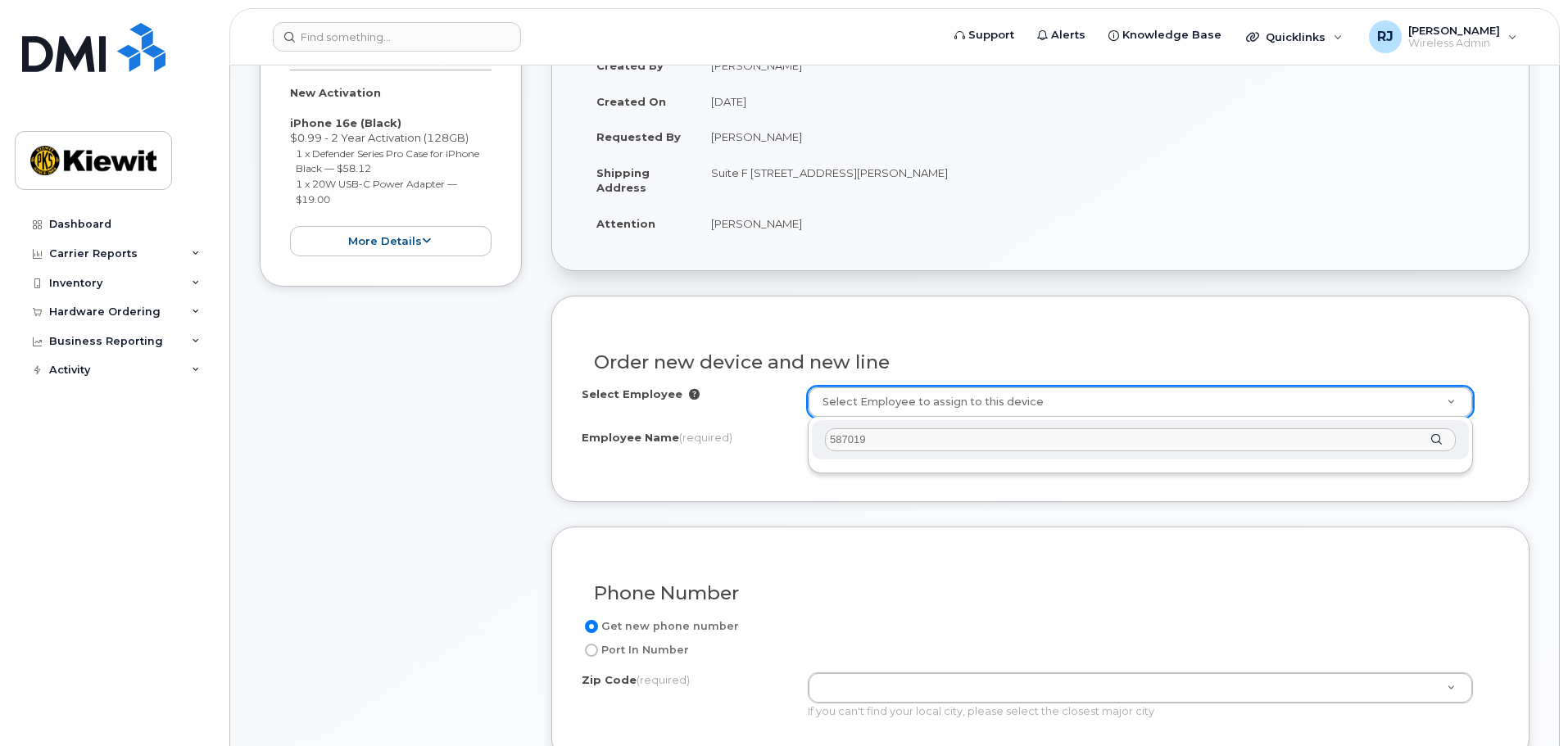
click at [828, 440] on input "587019" at bounding box center [1140, 440] width 630 height 24
drag, startPoint x: 882, startPoint y: 444, endPoint x: 768, endPoint y: 435, distance: 114.4
click at [853, 439] on input "[PERSON_NAME]" at bounding box center [1140, 440] width 630 height 24
type input "Christopher Onesky"
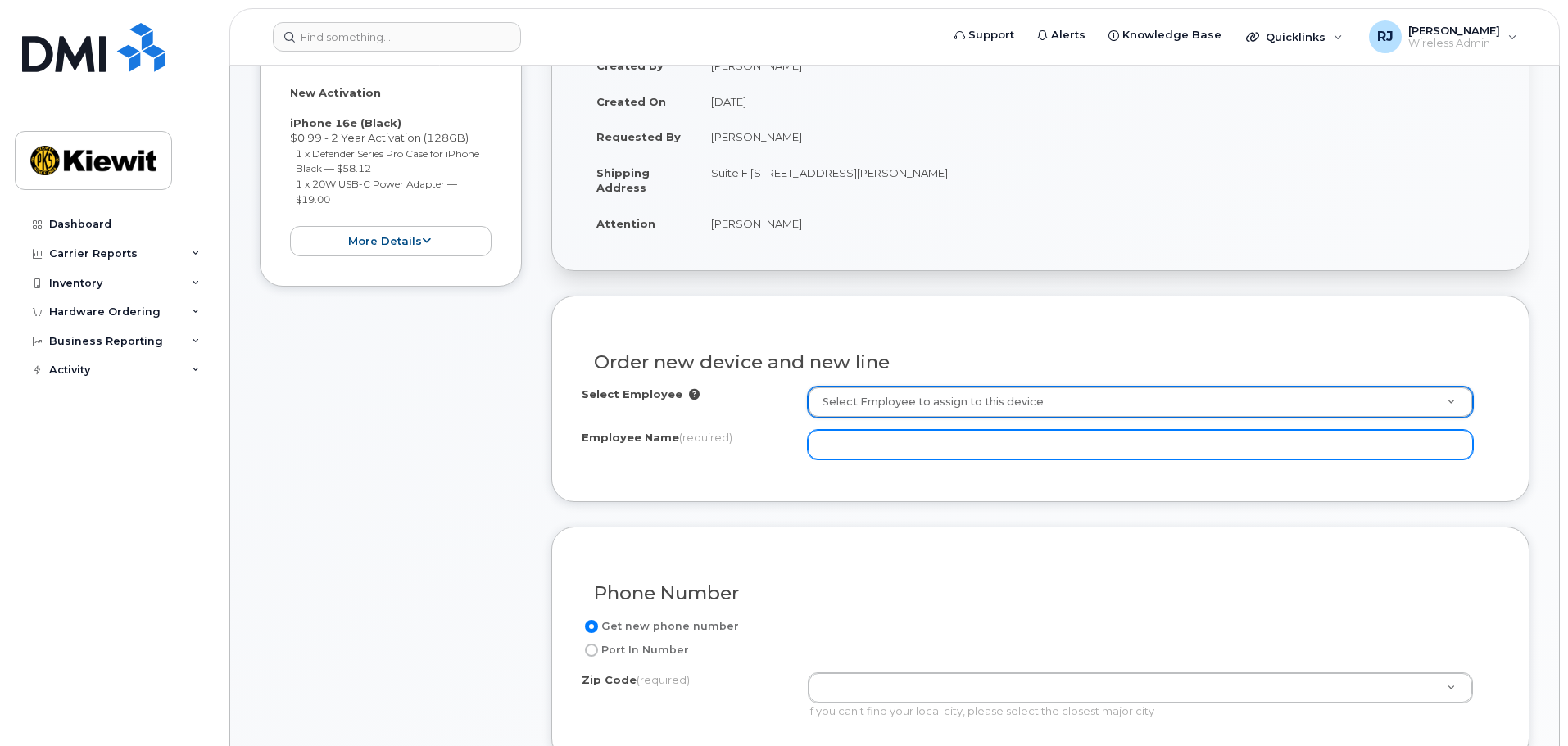
click at [868, 449] on input "Employee Name (required)" at bounding box center [1141, 445] width 665 height 30
click at [915, 444] on input "Employee Name (required)" at bounding box center [1141, 445] width 665 height 30
paste input "[PERSON_NAME]"
type input "[PERSON_NAME]"
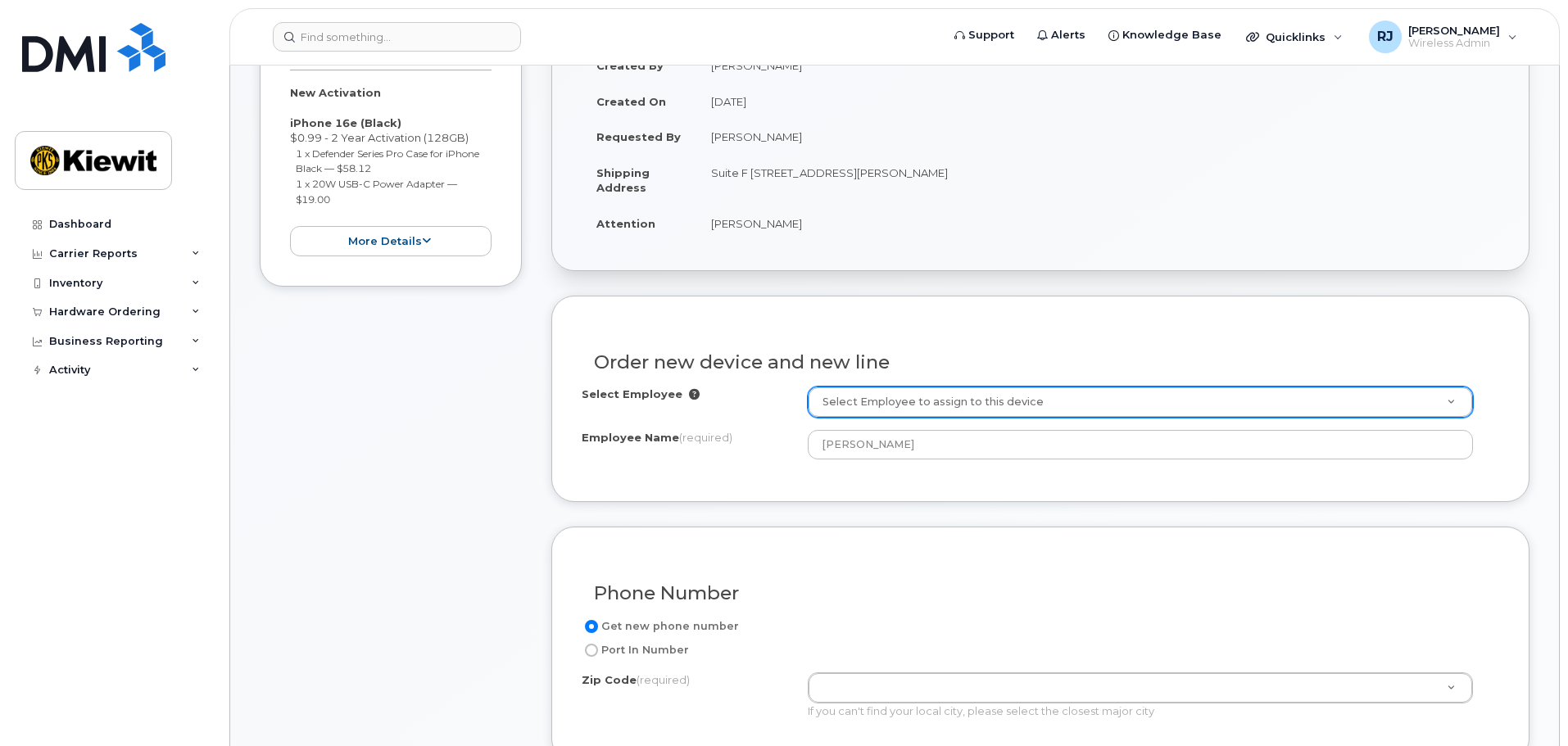
click at [892, 561] on div "Phone Number" at bounding box center [1040, 587] width 918 height 60
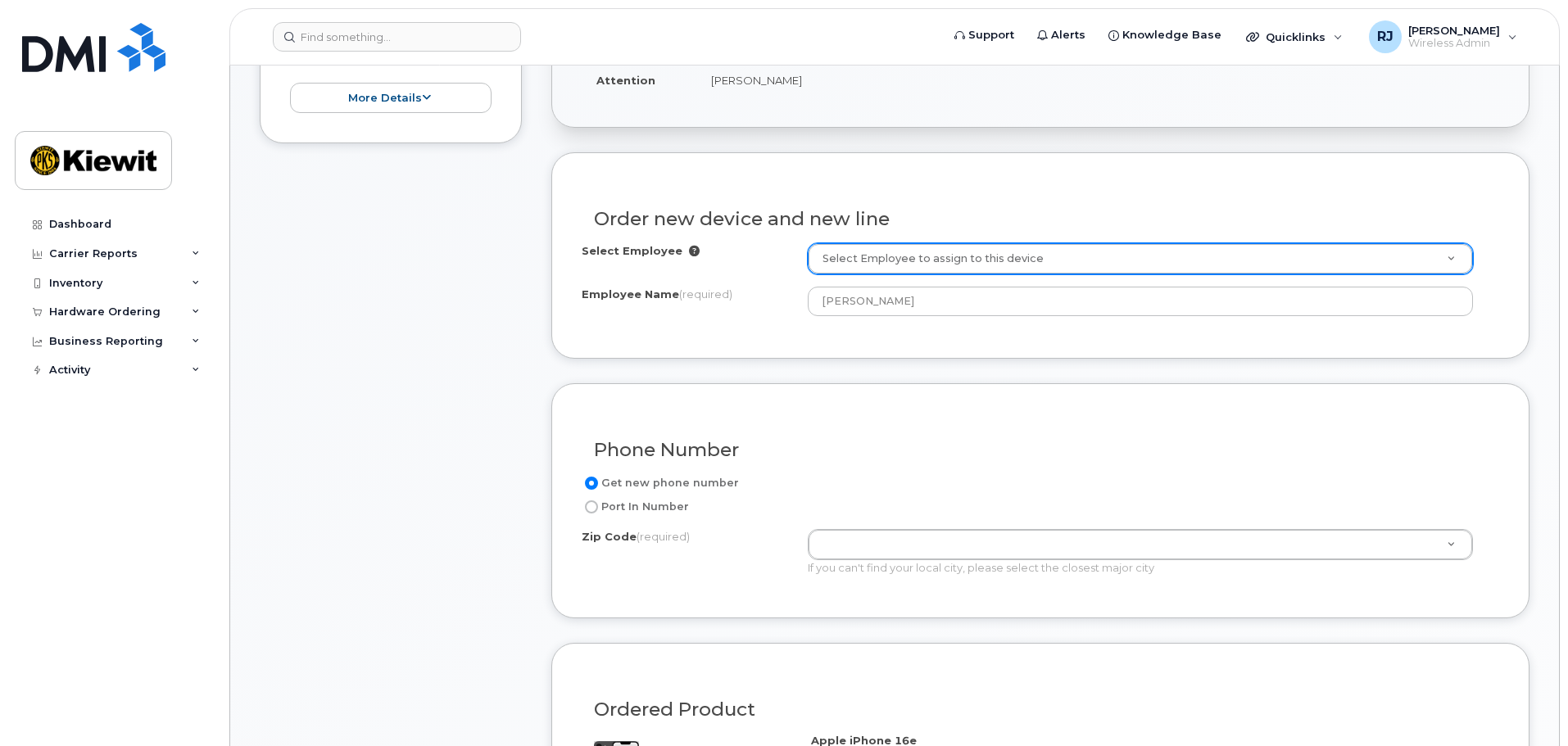
scroll to position [574, 0]
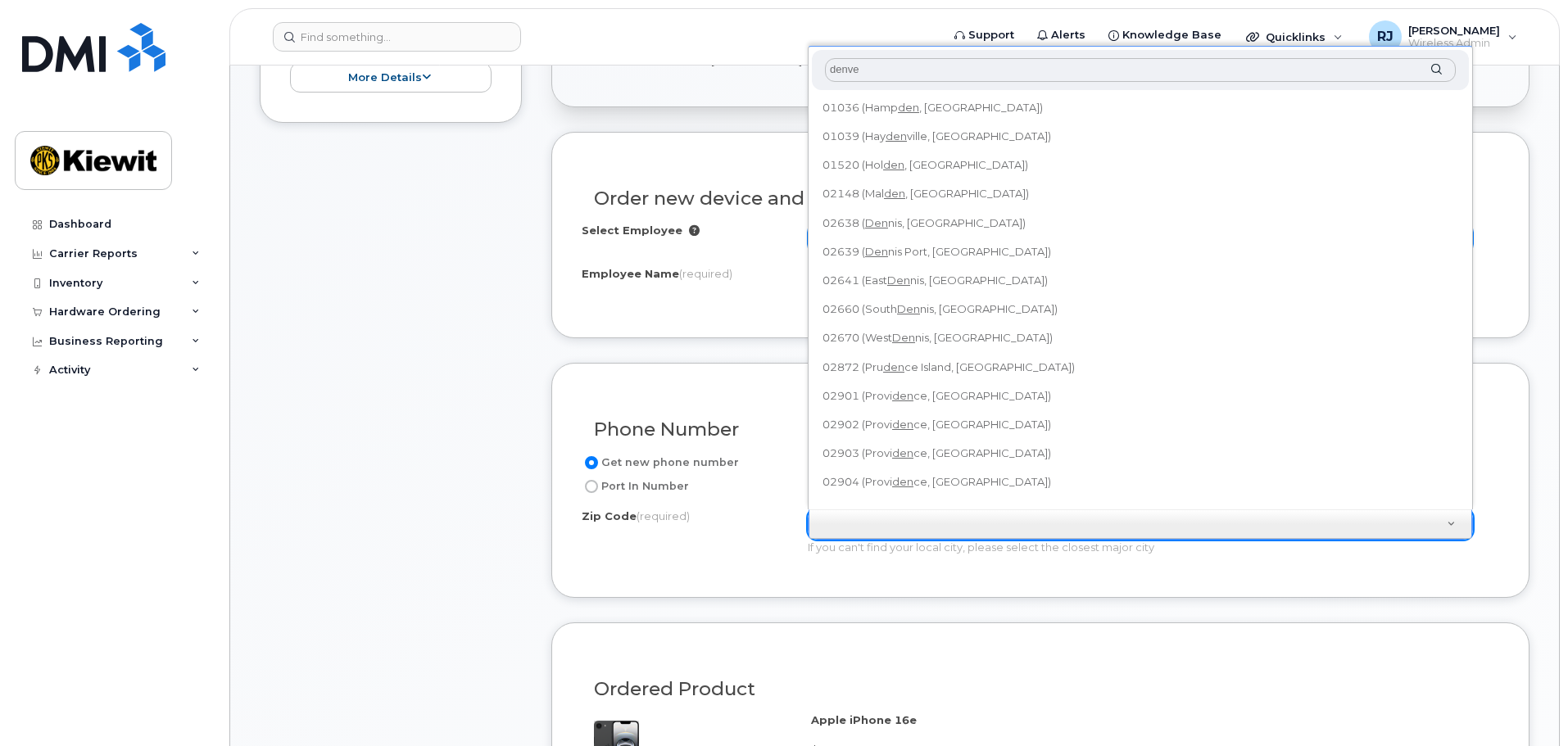
type input "denver"
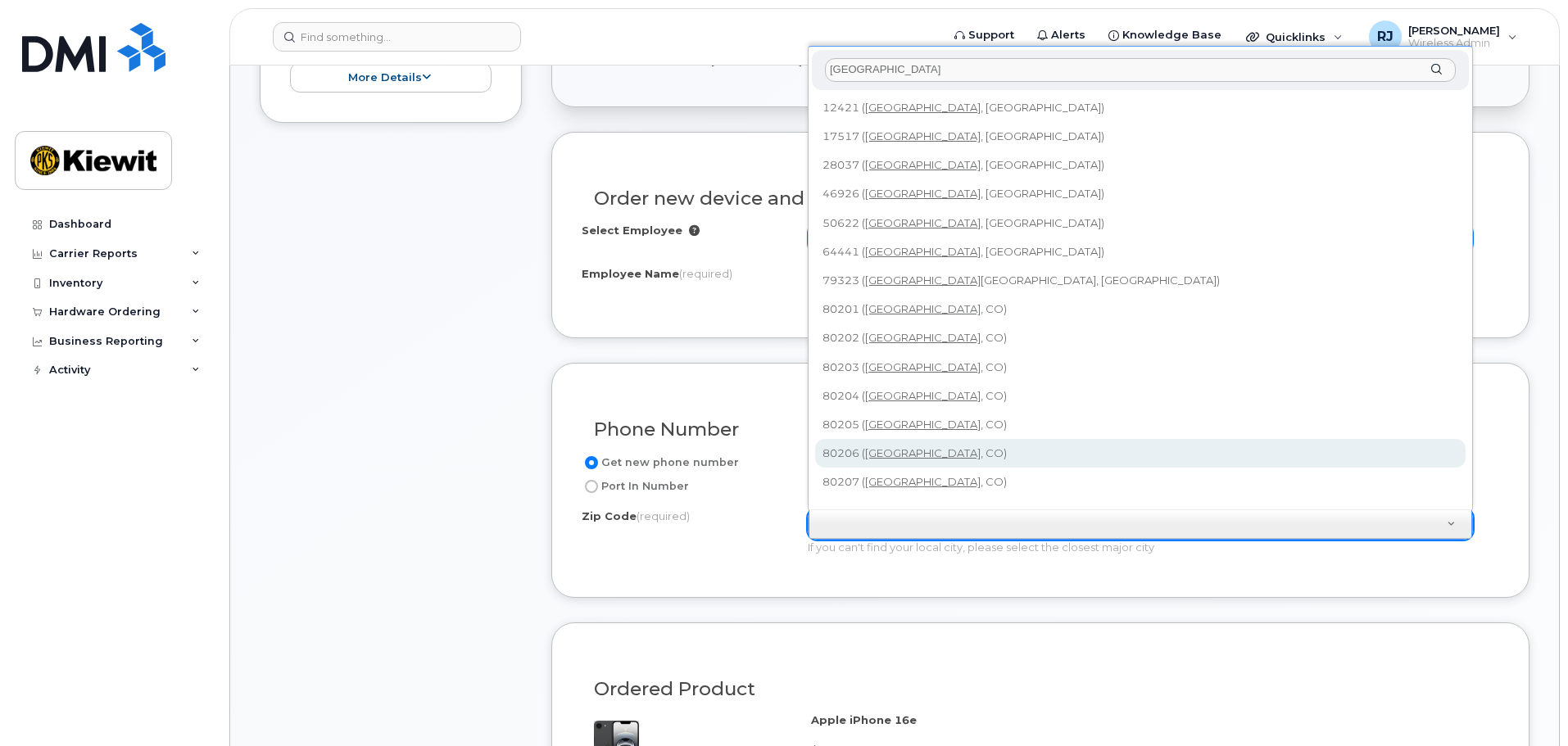
type input "80206 (Denver, CO)"
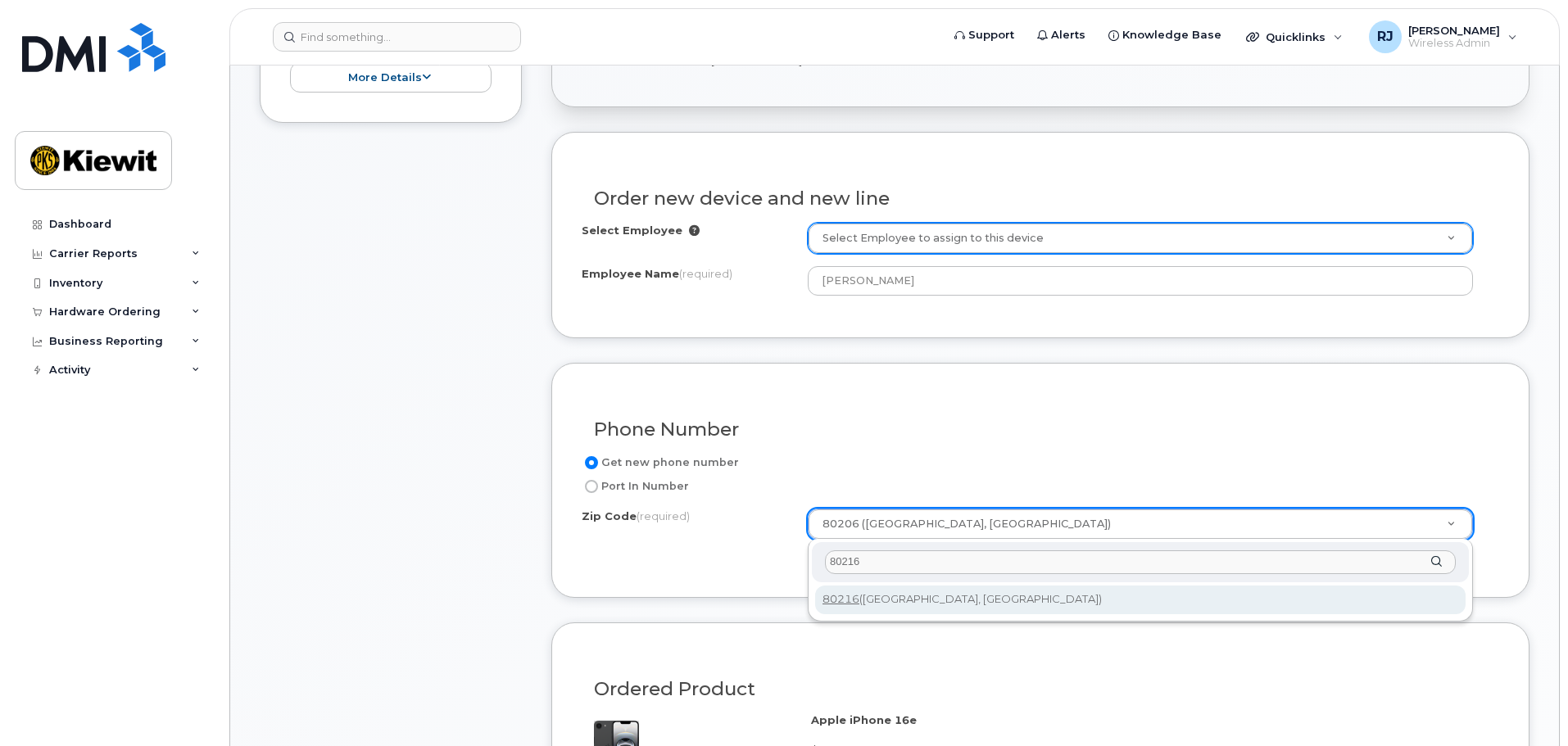
type input "80216"
type input "80216 (Denver, CO)"
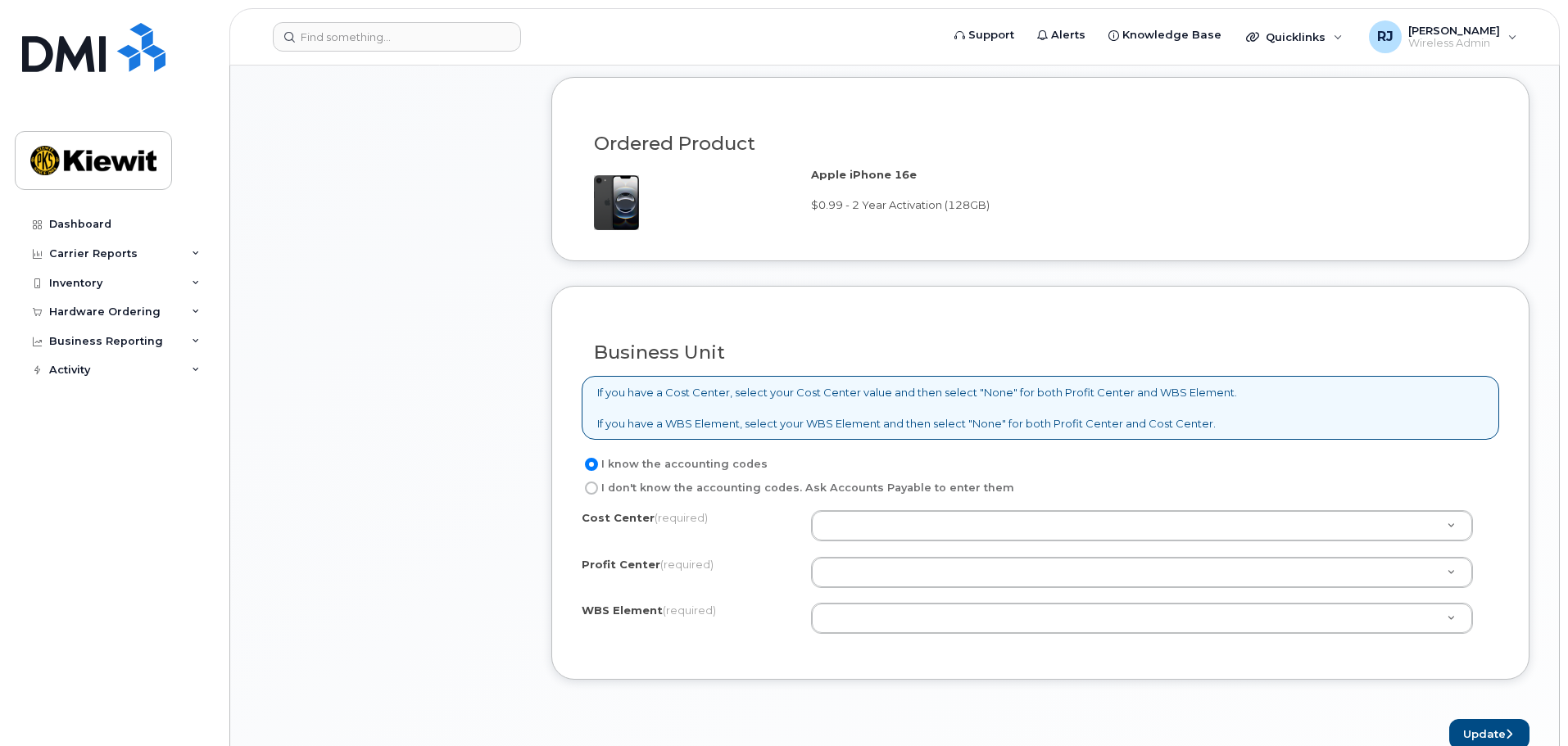
scroll to position [1146, 0]
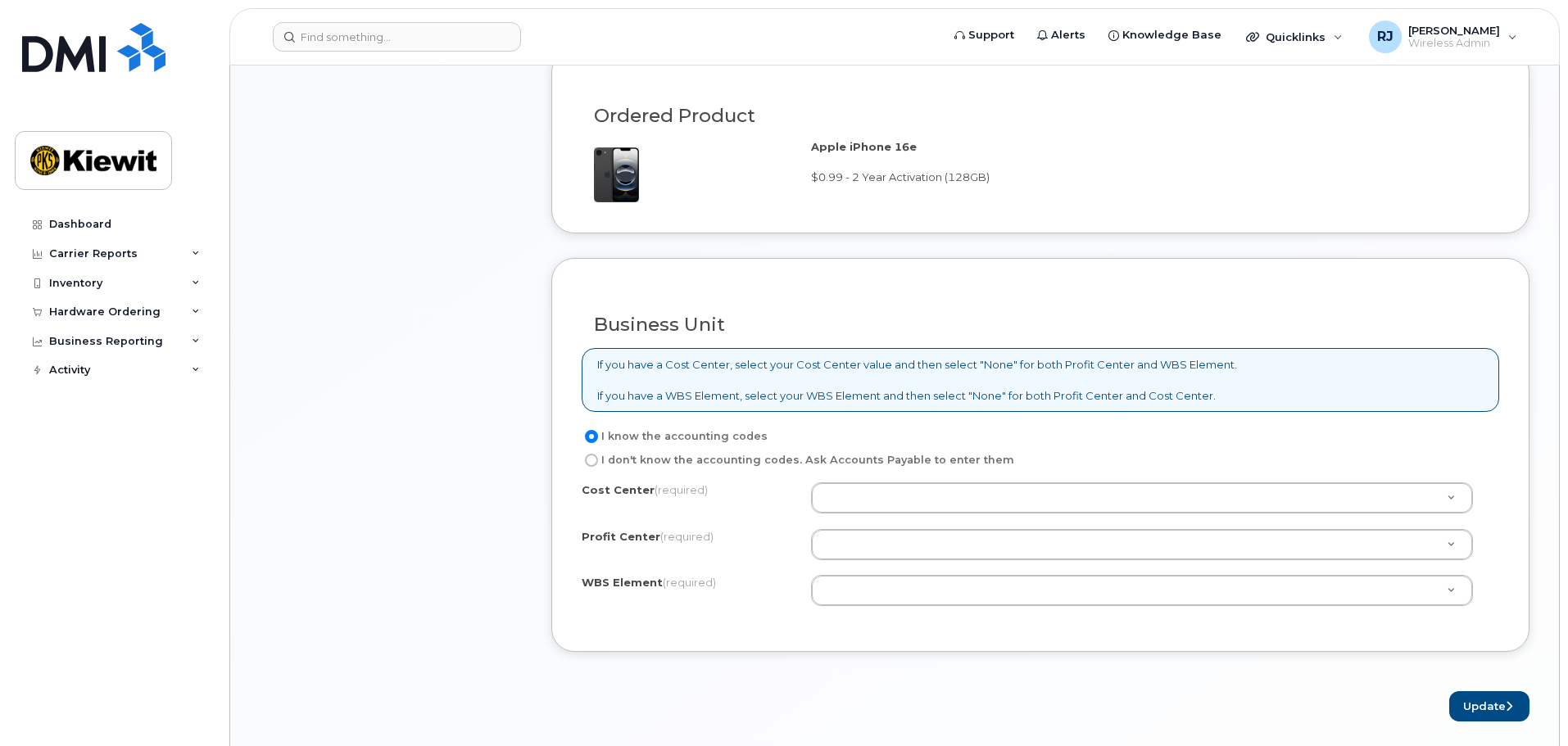
click at [595, 459] on input "I don't know the accounting codes. Ask Accounts Payable to enter them" at bounding box center [591, 460] width 13 height 13
radio input "true"
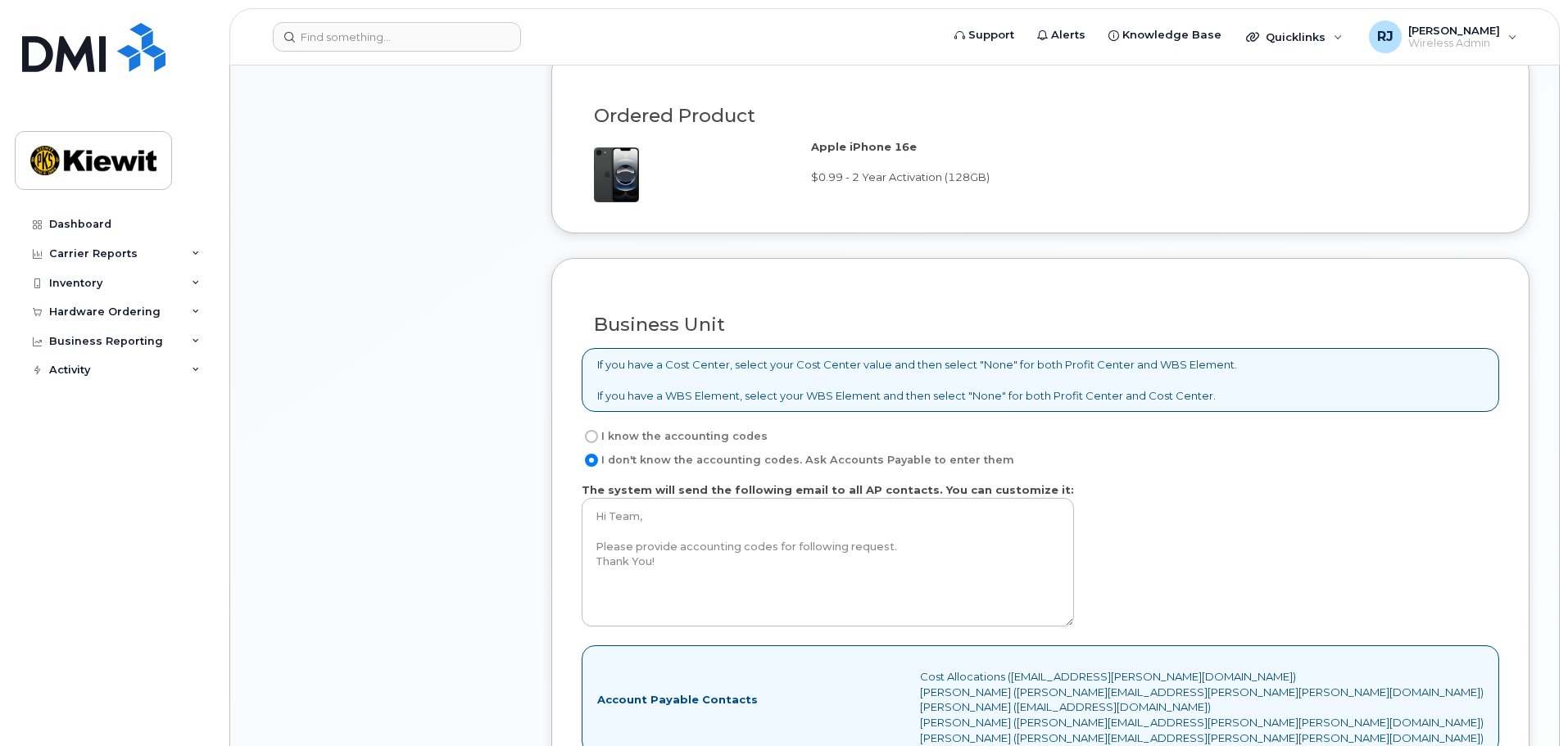
click at [590, 439] on input "I know the accounting codes" at bounding box center [591, 436] width 13 height 13
radio input "true"
select select
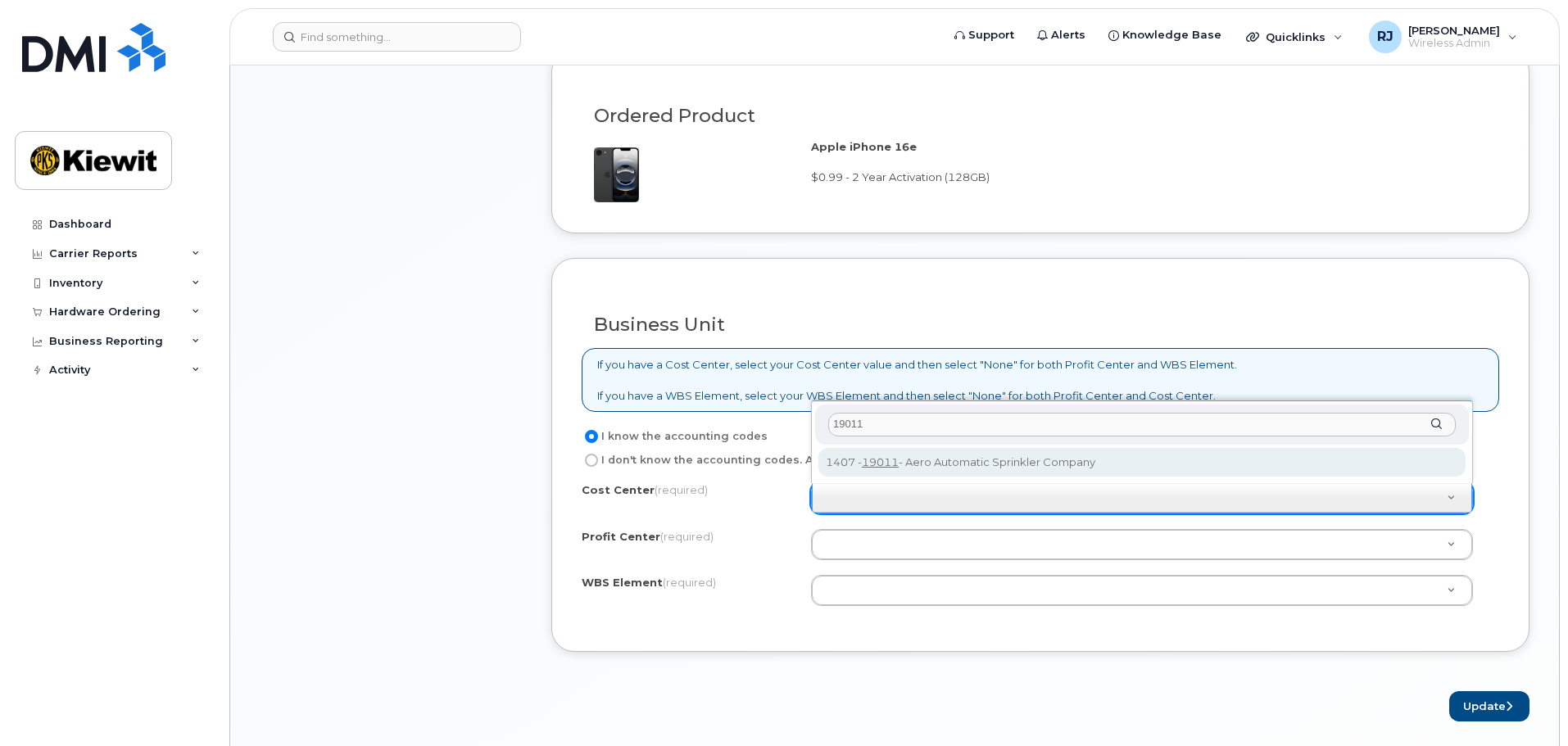
type input "19011"
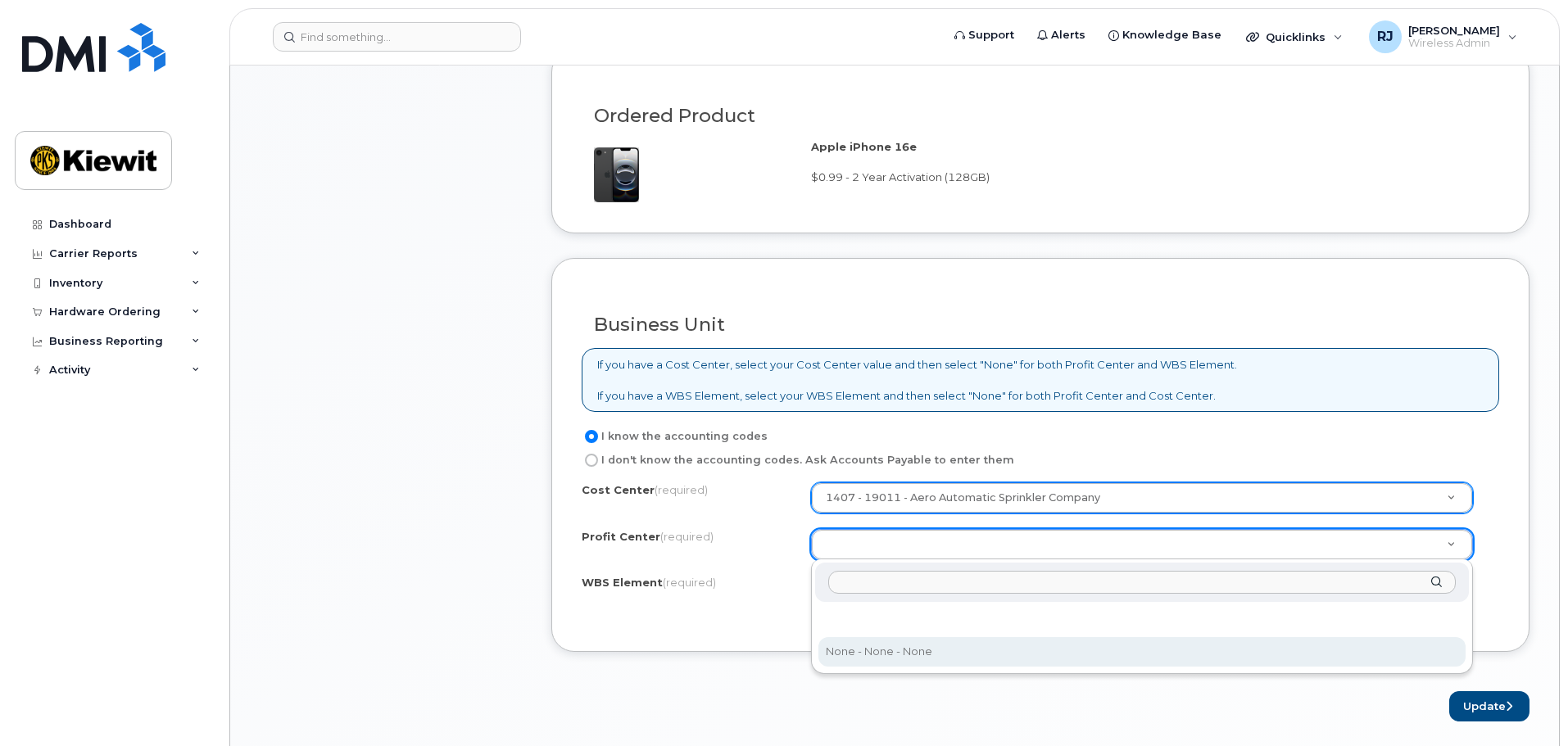
select select "None"
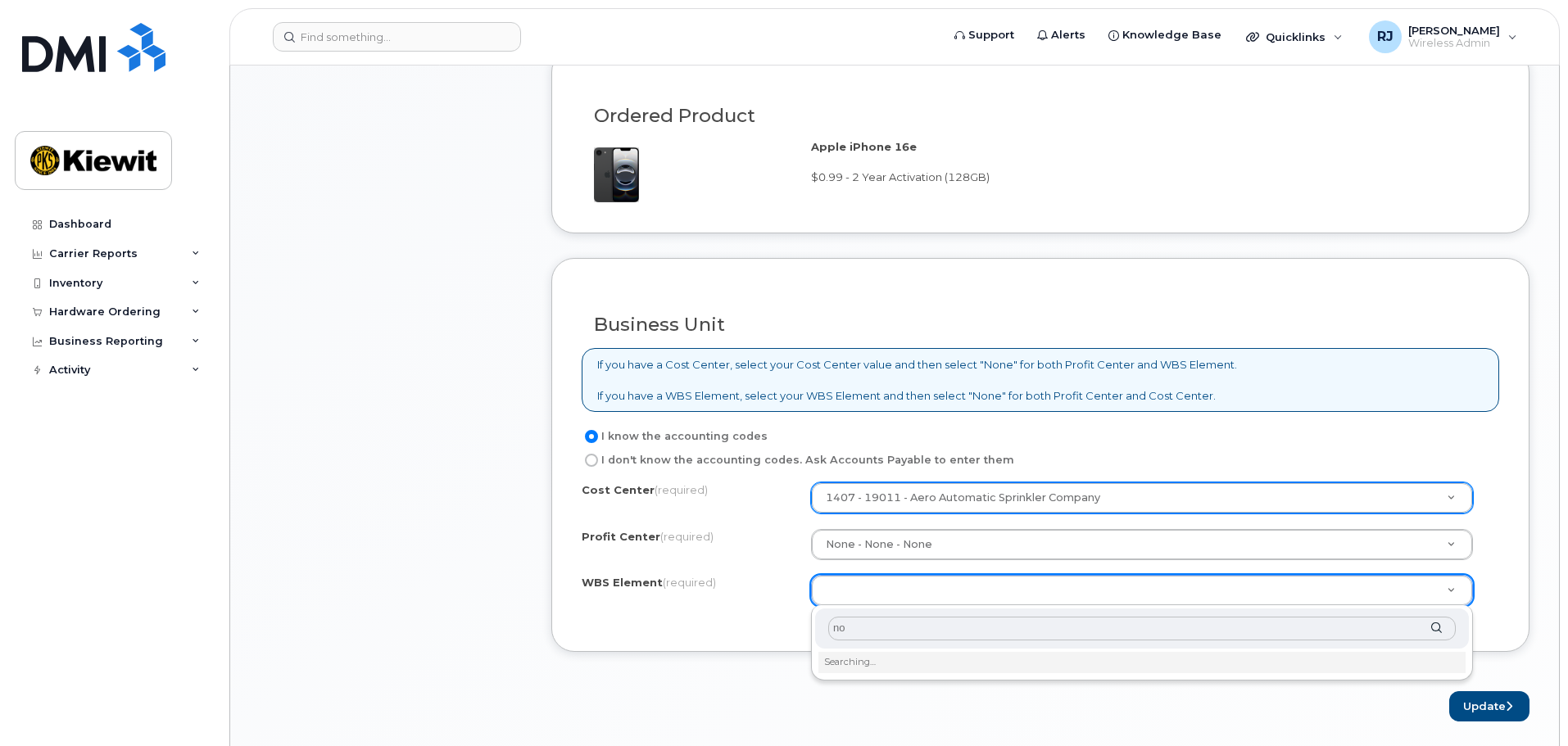
type input "n"
type input "none"
type input "None"
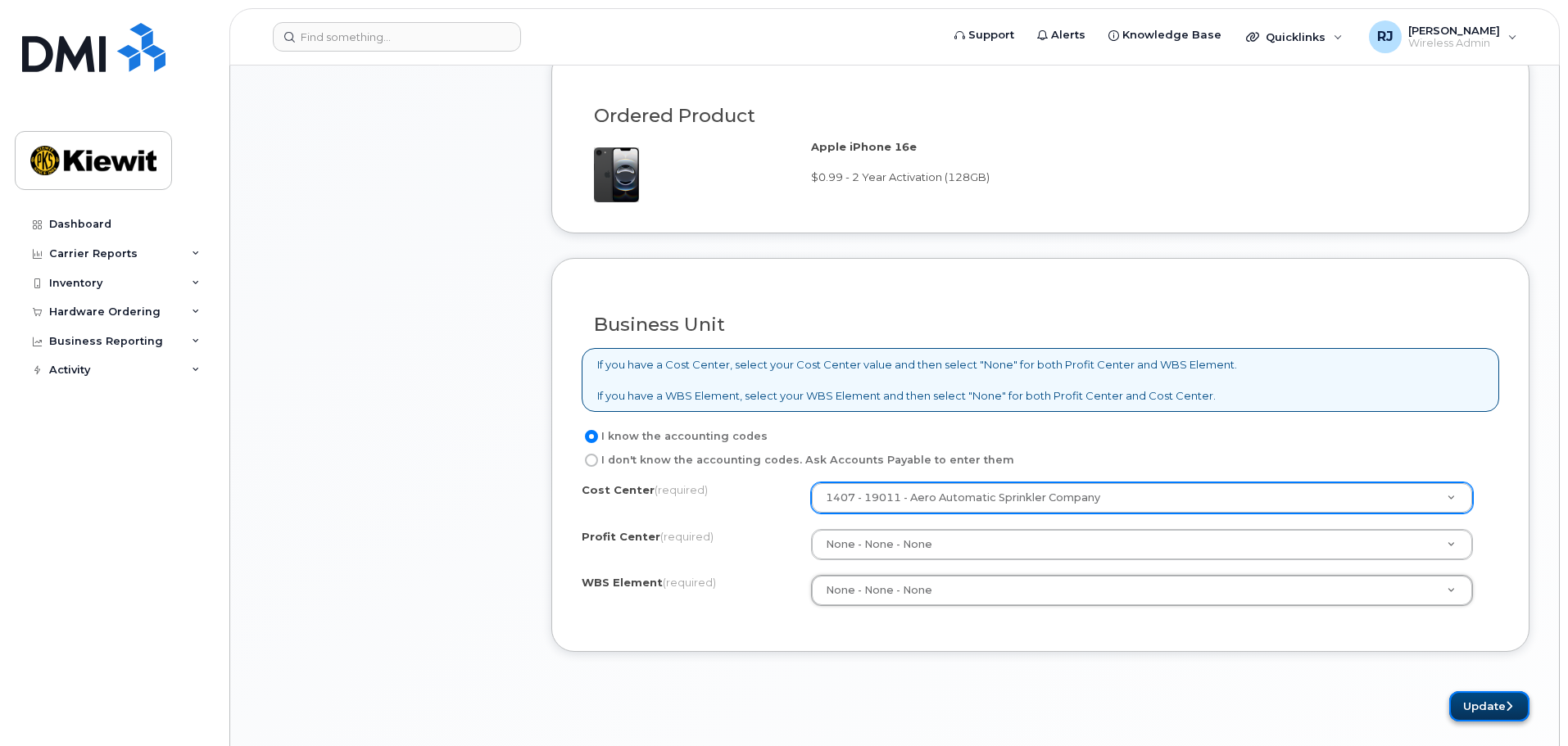
click at [1470, 712] on button "Update" at bounding box center [1489, 706] width 80 height 30
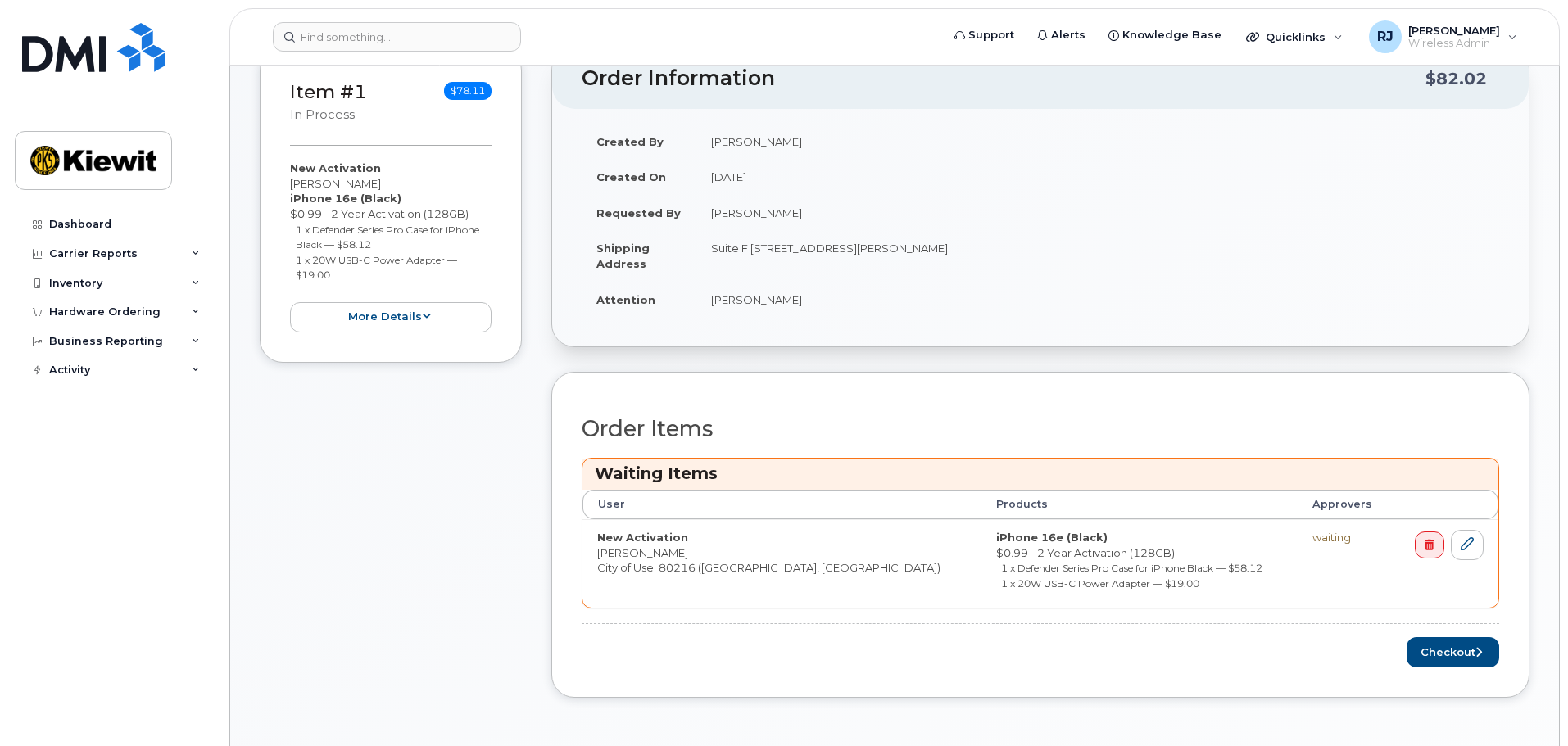
scroll to position [409, 0]
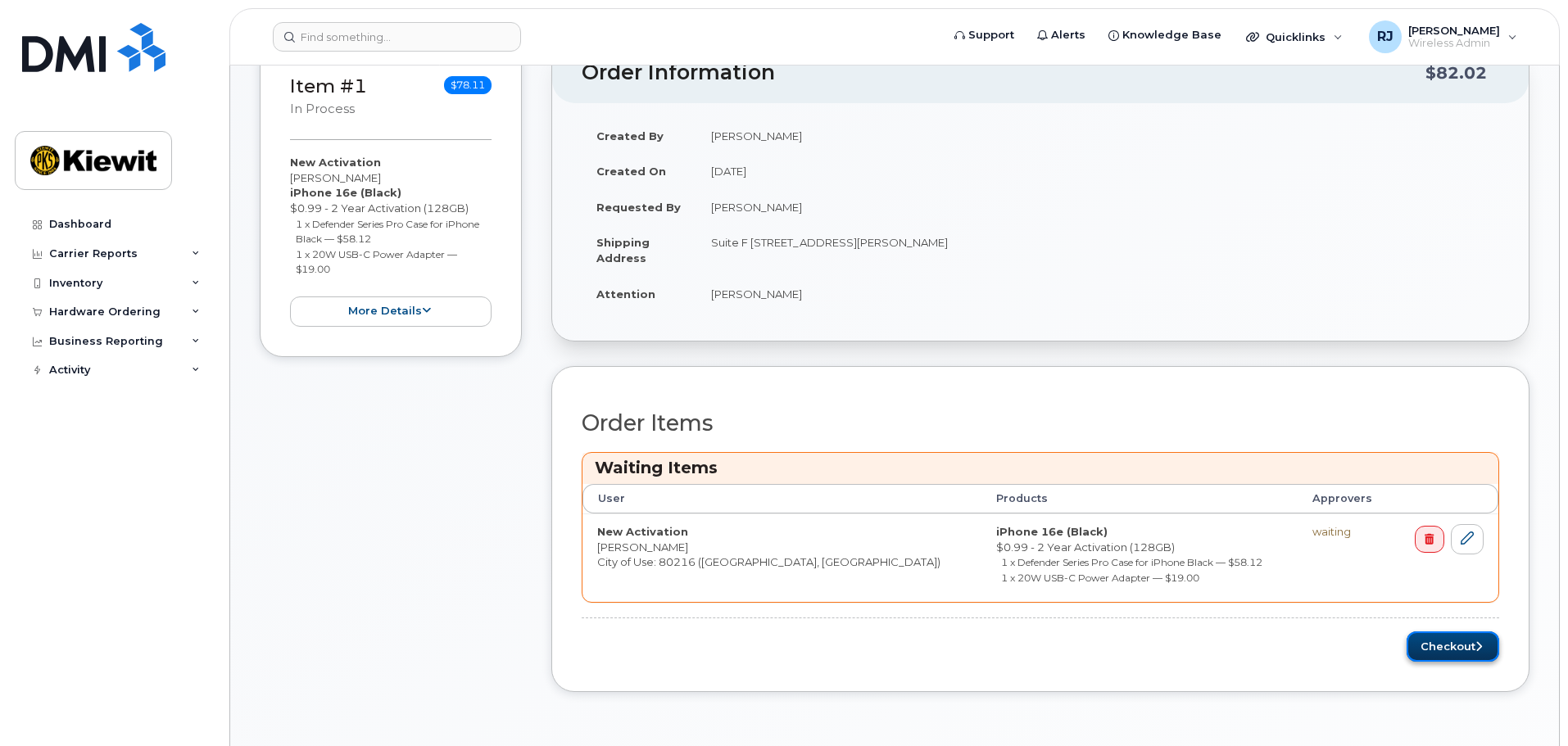
click at [1444, 648] on button "Checkout" at bounding box center [1452, 646] width 92 height 30
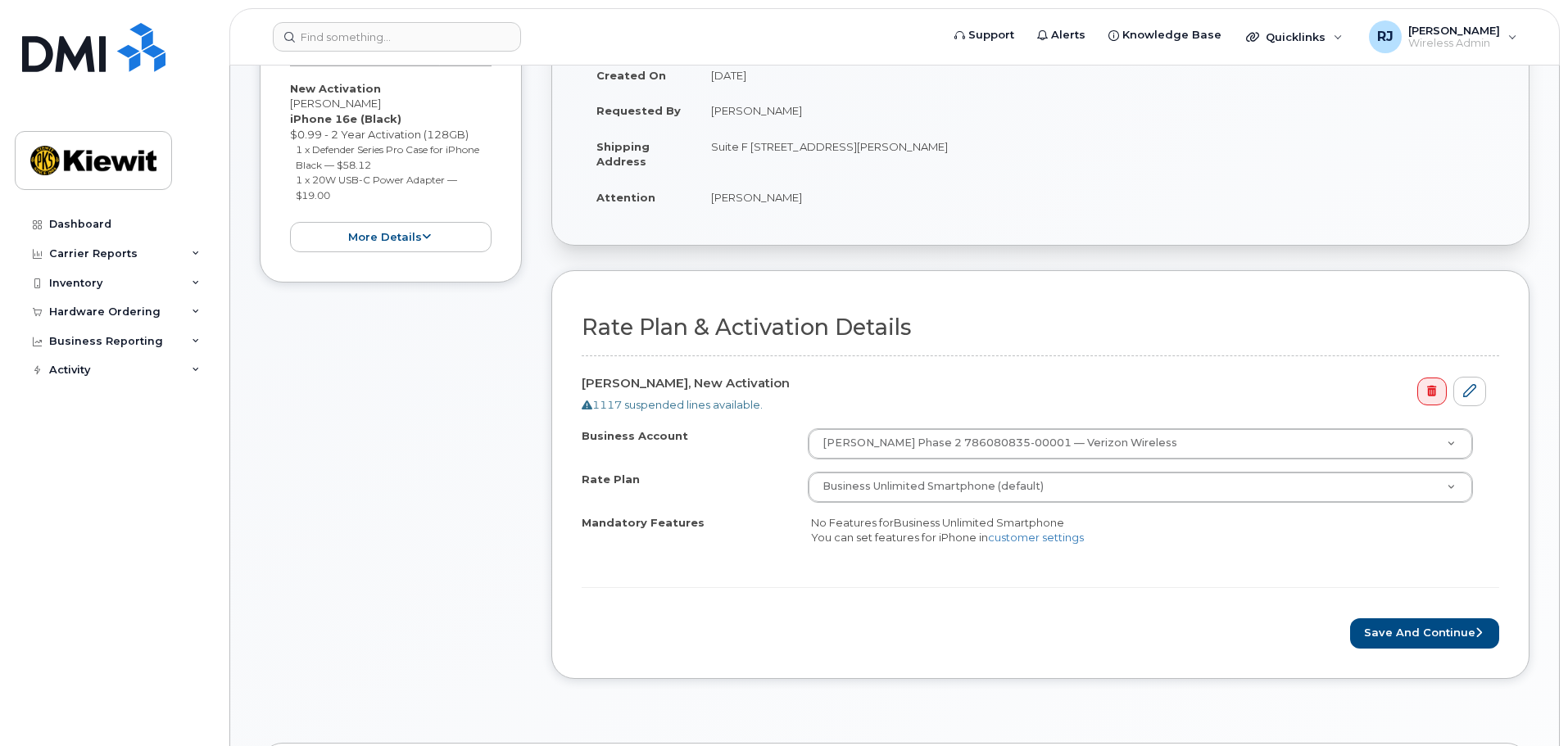
scroll to position [409, 0]
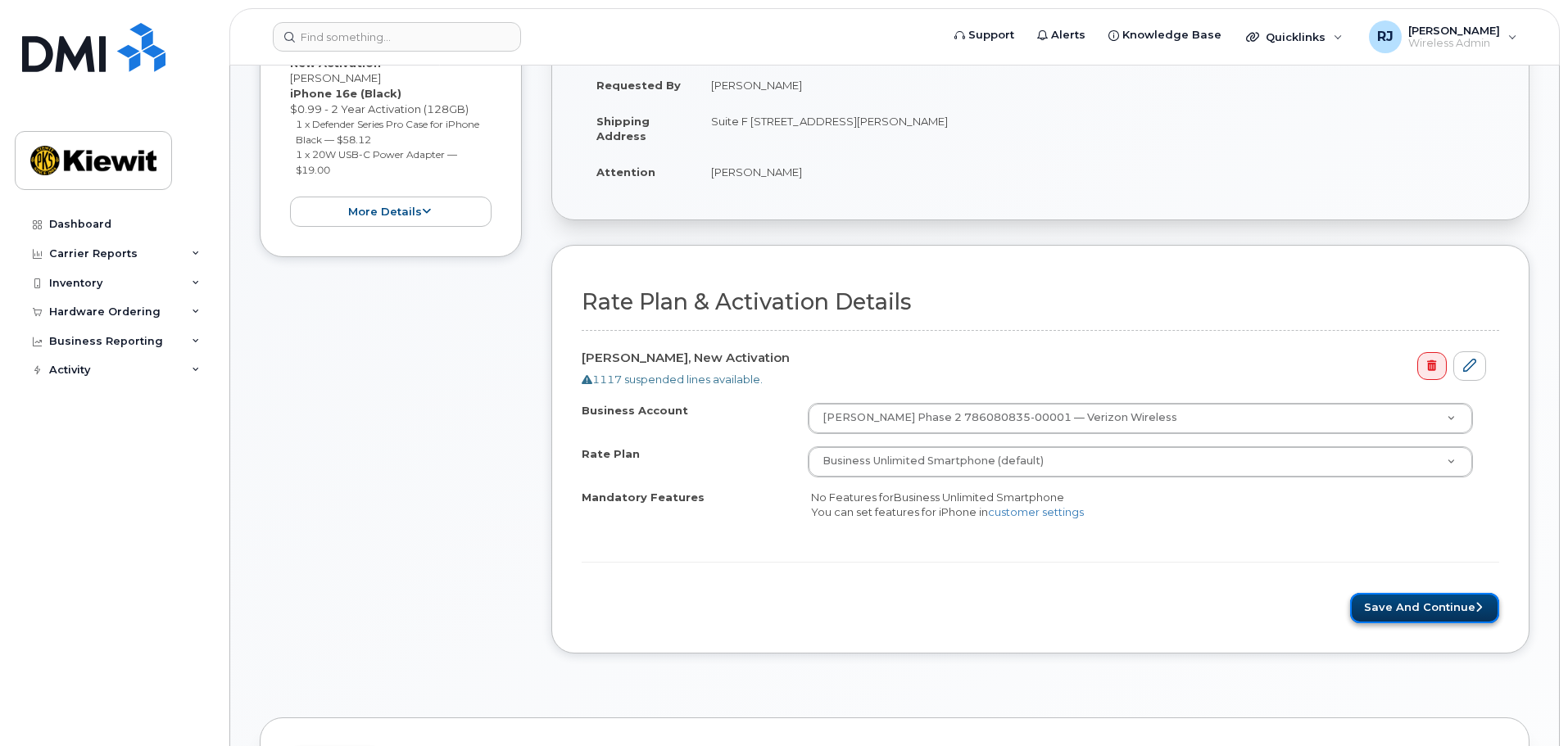
click at [1399, 606] on button "Save and Continue" at bounding box center [1423, 608] width 149 height 30
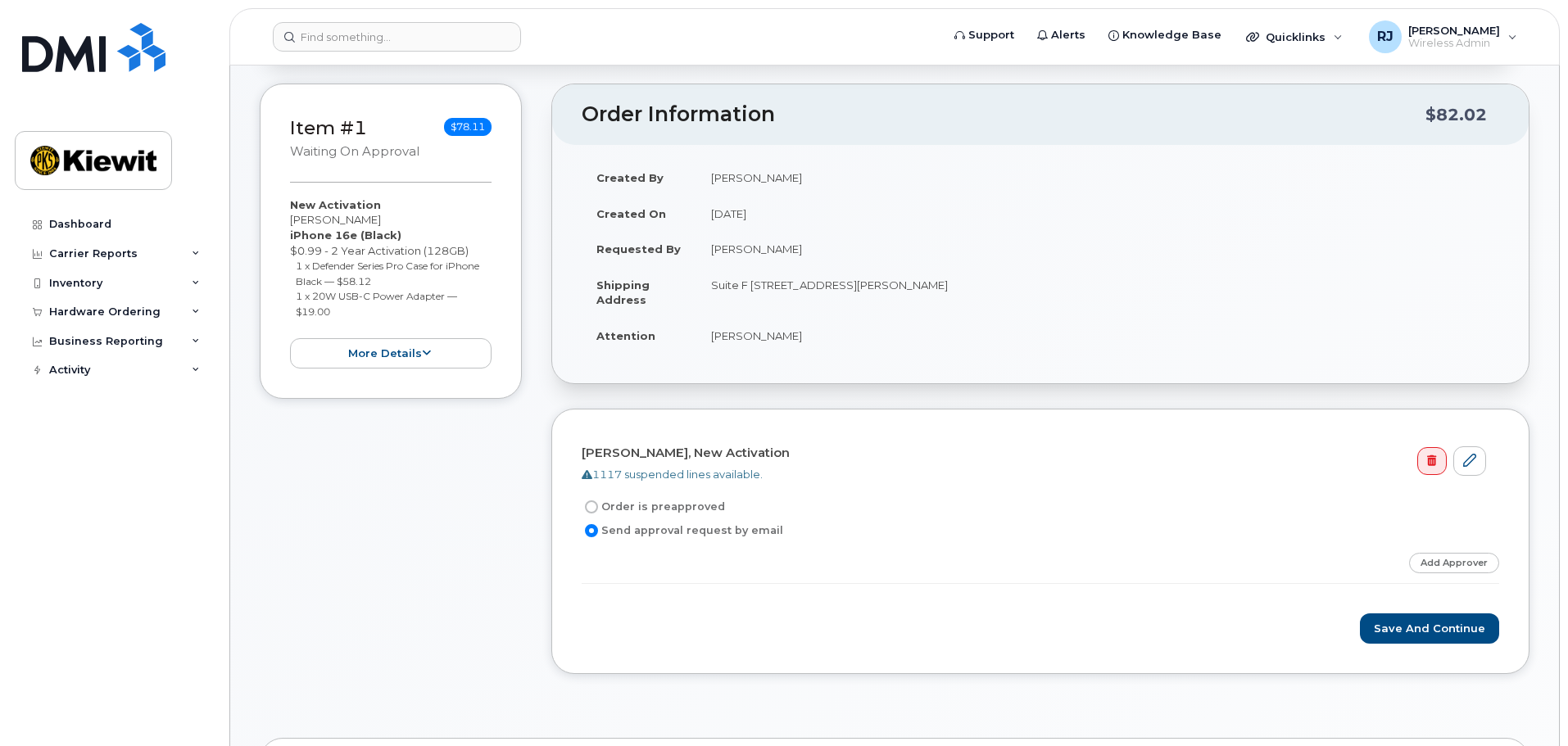
scroll to position [327, 0]
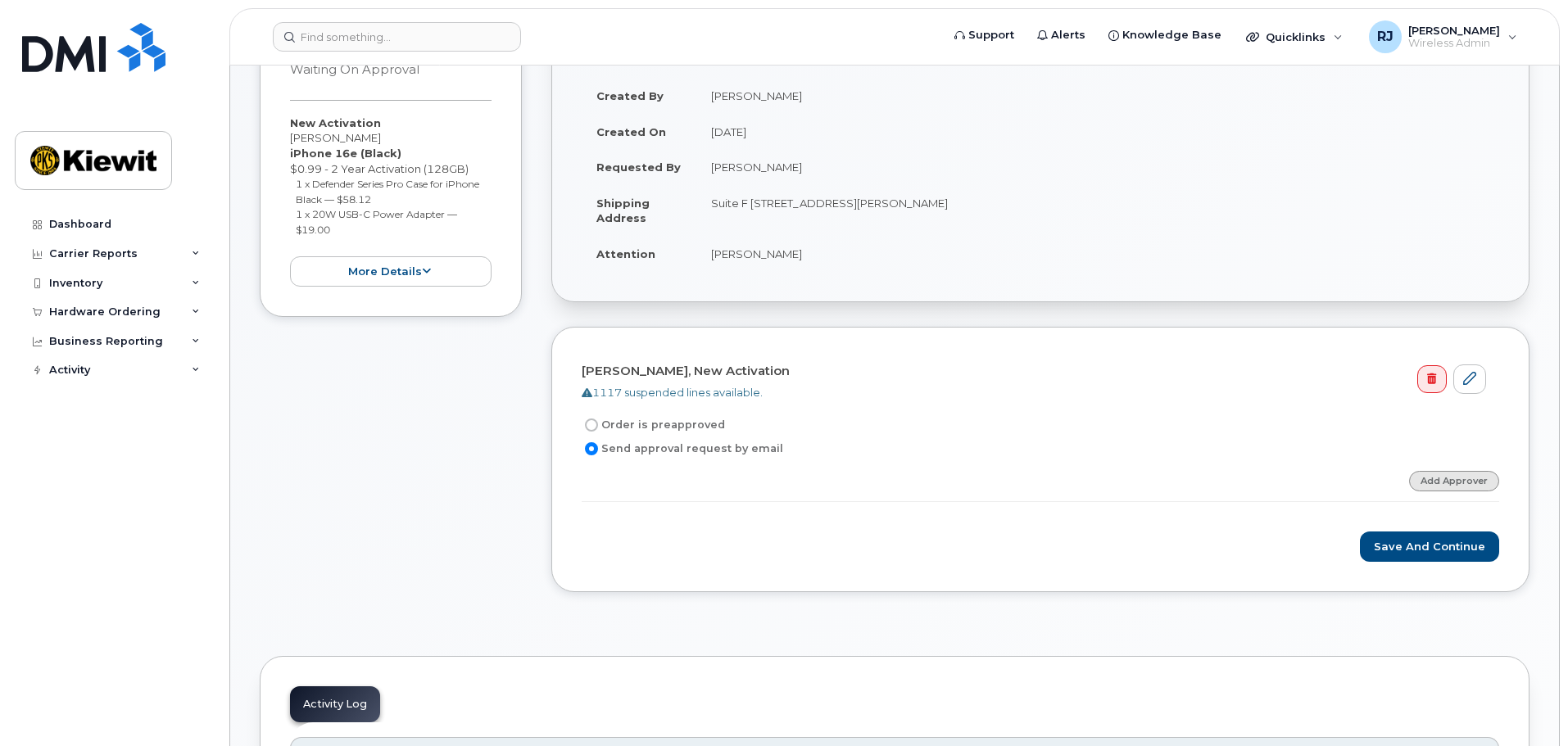
click at [1444, 484] on link "Add Approver" at bounding box center [1453, 481] width 90 height 21
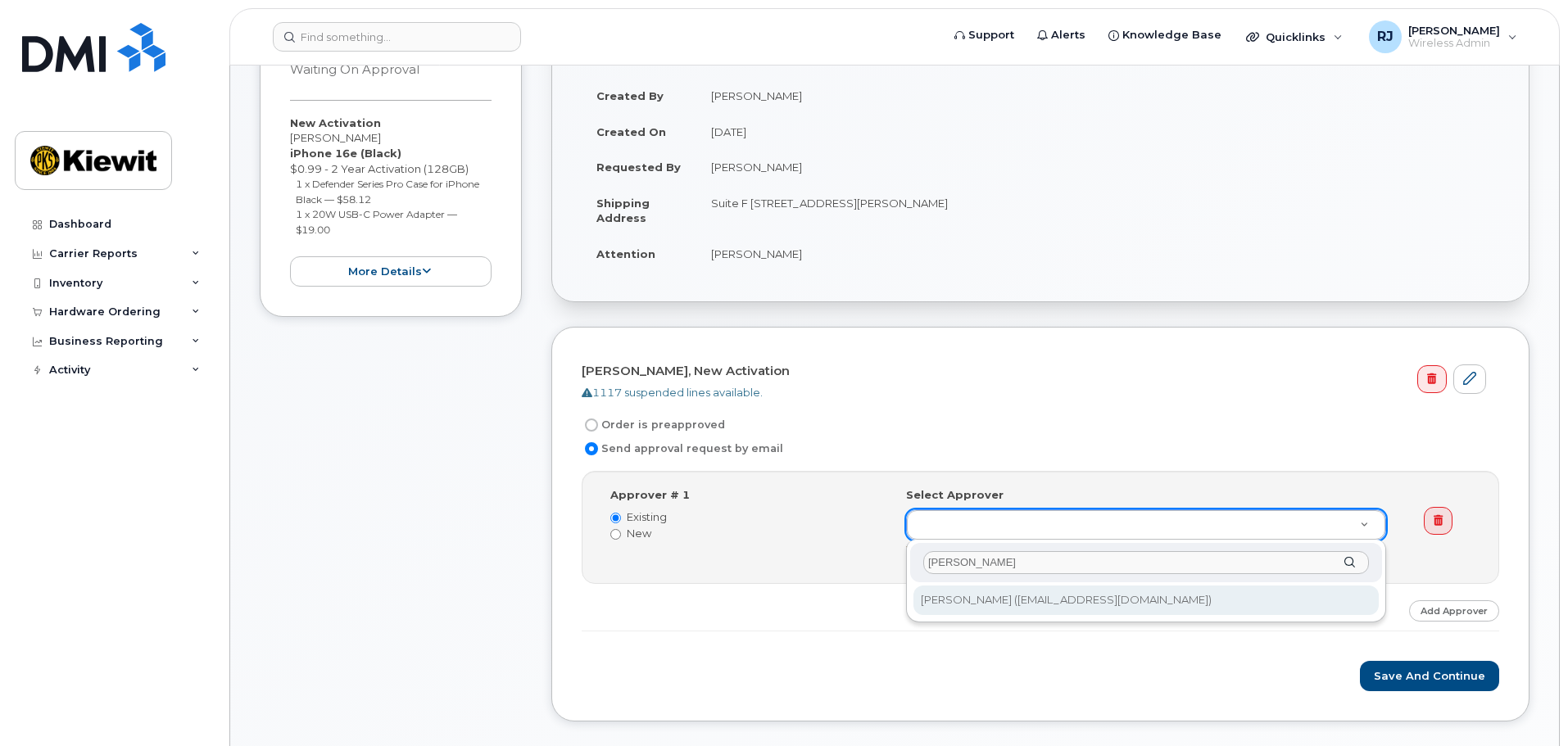
type input "tyrone"
type input "2152722"
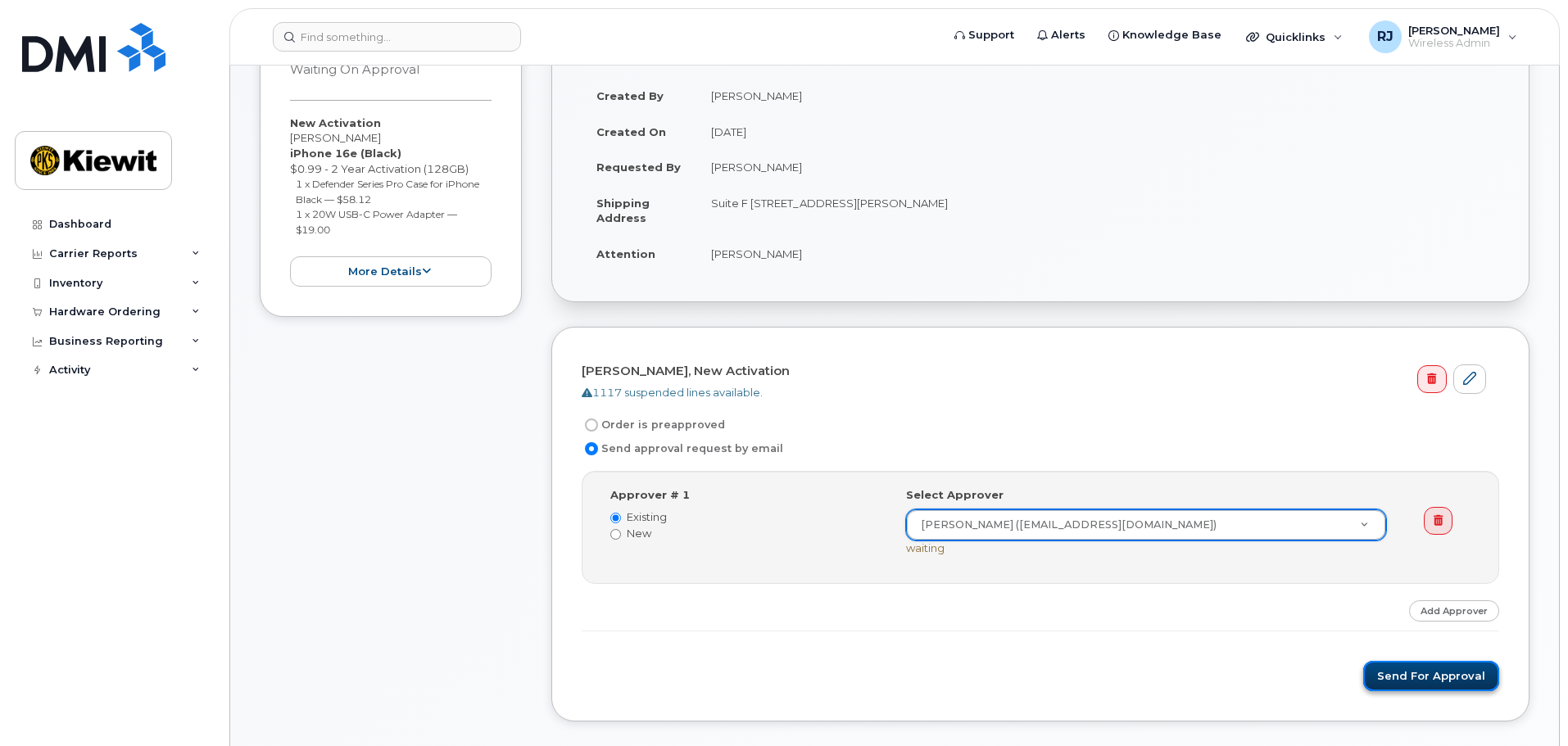
click at [1424, 679] on button "Send for Approval" at bounding box center [1430, 675] width 136 height 30
